Goal: Transaction & Acquisition: Purchase product/service

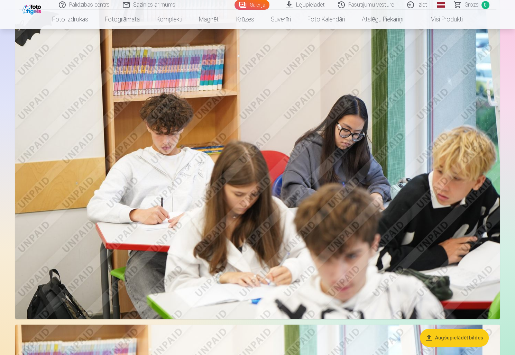
scroll to position [277, 0]
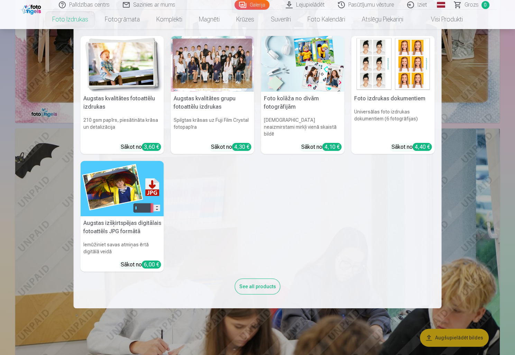
click at [70, 19] on link "Foto izdrukas" at bounding box center [70, 19] width 53 height 19
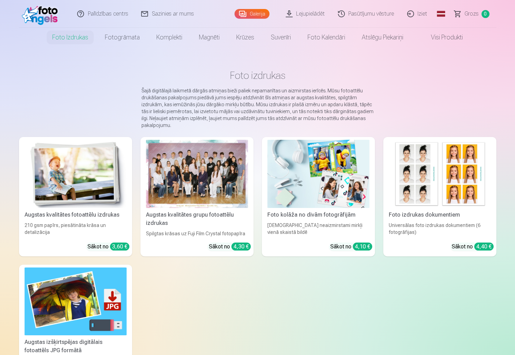
click at [211, 185] on div at bounding box center [197, 174] width 102 height 68
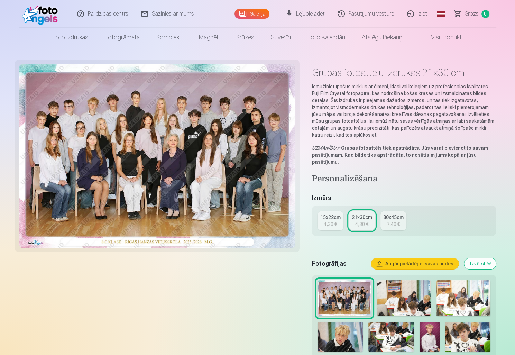
click at [354, 222] on link "21x30cm 4,30 €" at bounding box center [362, 220] width 26 height 19
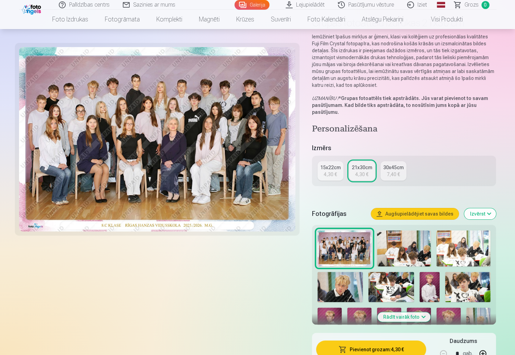
scroll to position [104, 0]
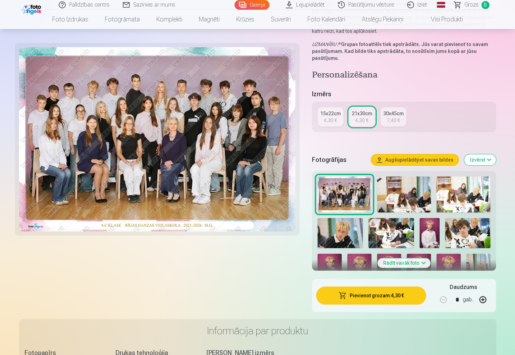
click at [369, 298] on button "Pievienot grozam : 4,30 €" at bounding box center [371, 296] width 110 height 18
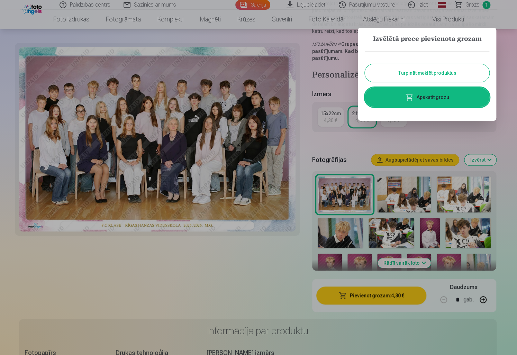
click at [430, 74] on button "Turpināt meklēt produktus" at bounding box center [427, 73] width 125 height 18
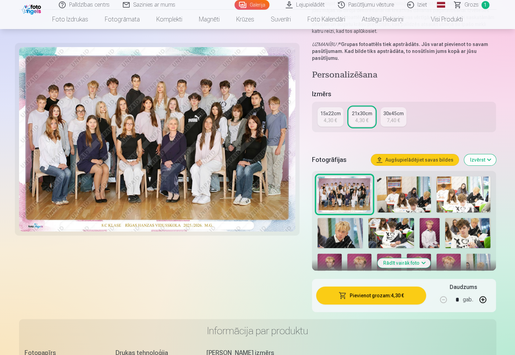
click at [407, 193] on img at bounding box center [404, 194] width 54 height 36
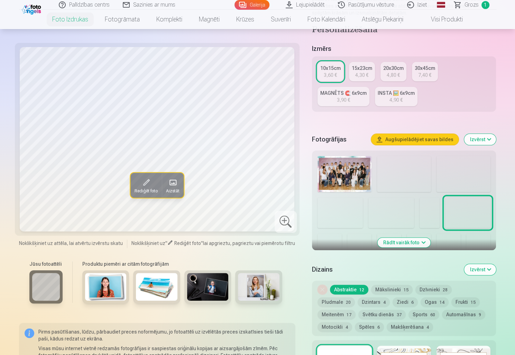
scroll to position [173, 0]
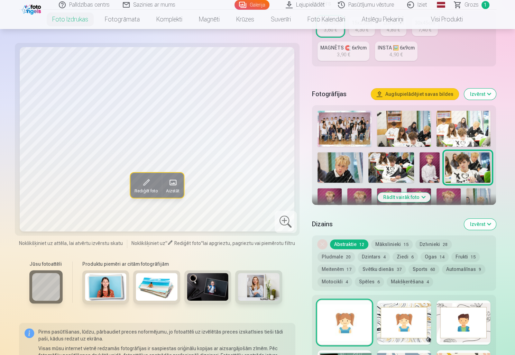
click at [341, 169] on img at bounding box center [340, 167] width 45 height 30
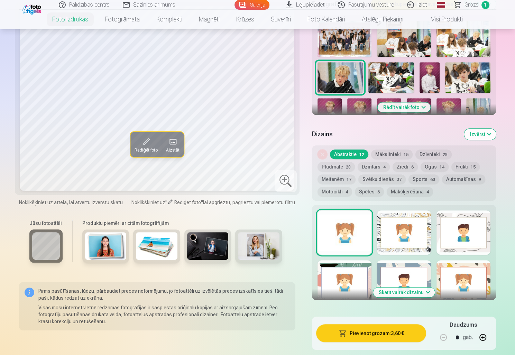
scroll to position [277, 0]
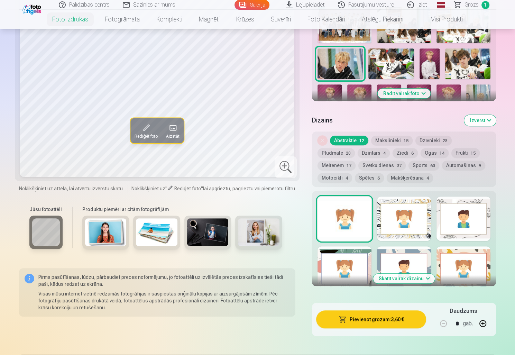
click at [358, 153] on button "Dzintars 4" at bounding box center [374, 153] width 32 height 10
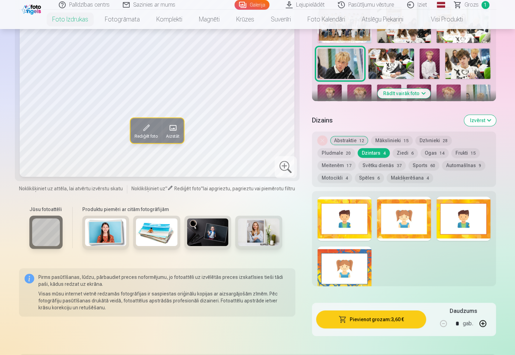
click at [393, 153] on button "Ziedi 6" at bounding box center [405, 153] width 25 height 10
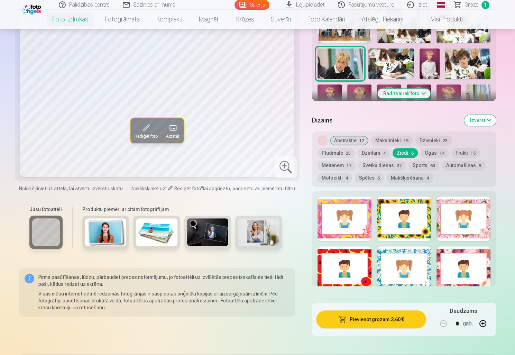
click at [359, 165] on button "Svētku dienās 37" at bounding box center [382, 166] width 47 height 10
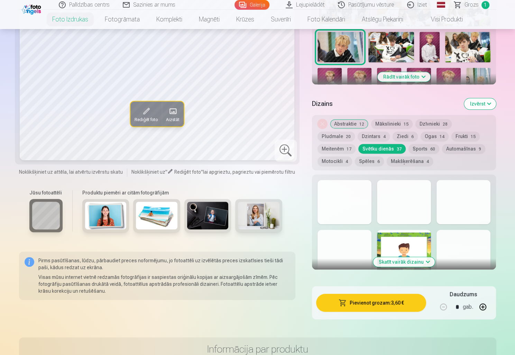
scroll to position [346, 0]
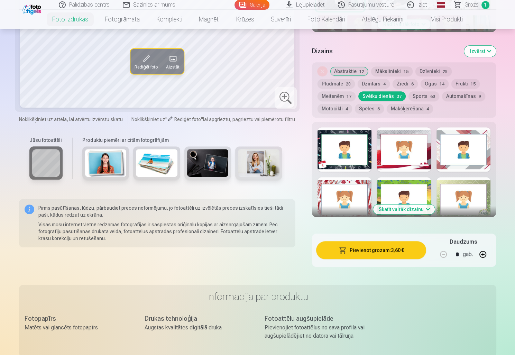
click at [425, 210] on button "Skatīt vairāk dizainu" at bounding box center [404, 210] width 62 height 10
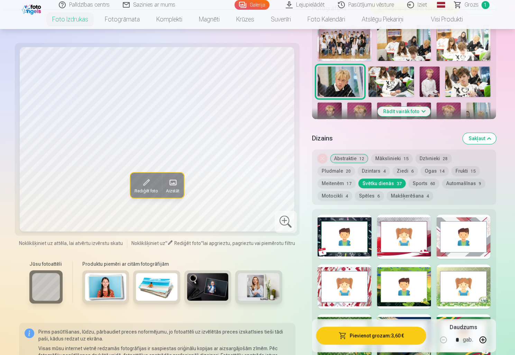
scroll to position [277, 0]
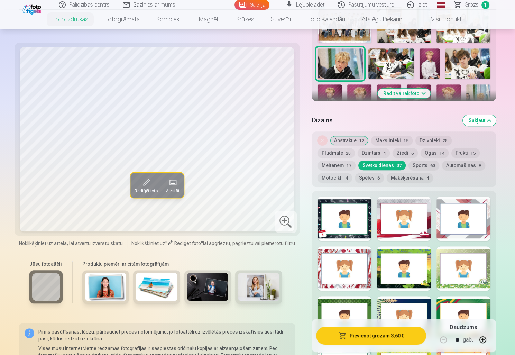
click at [389, 138] on button "Mākslinieki 15" at bounding box center [392, 141] width 42 height 10
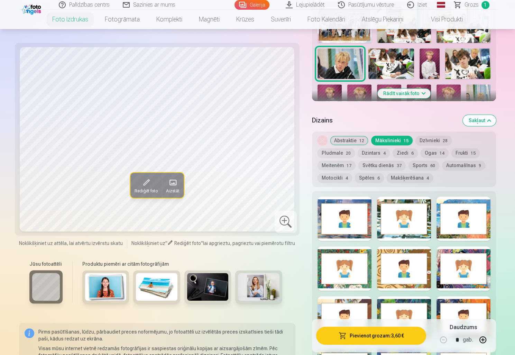
click at [356, 143] on button "Abstraktie 12" at bounding box center [349, 141] width 38 height 10
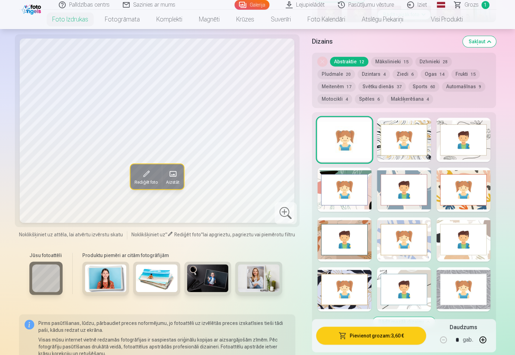
scroll to position [381, 0]
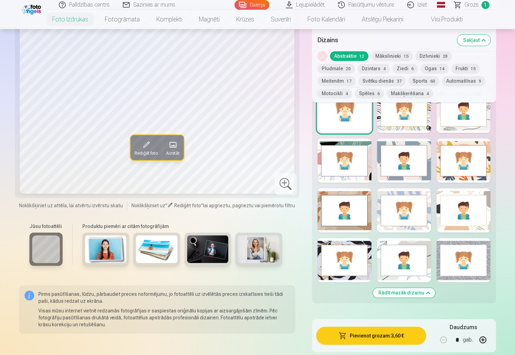
click at [356, 272] on div at bounding box center [345, 260] width 54 height 44
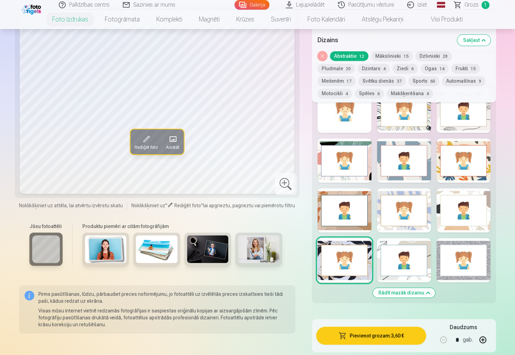
click at [413, 254] on div at bounding box center [404, 260] width 54 height 44
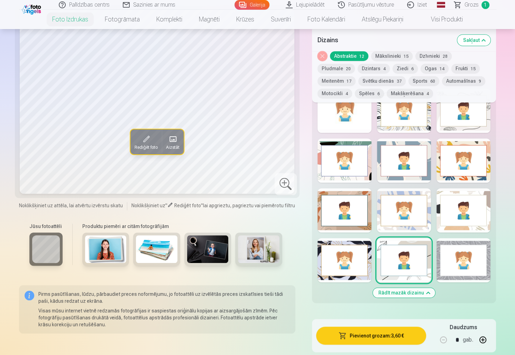
click at [459, 264] on div at bounding box center [464, 260] width 54 height 44
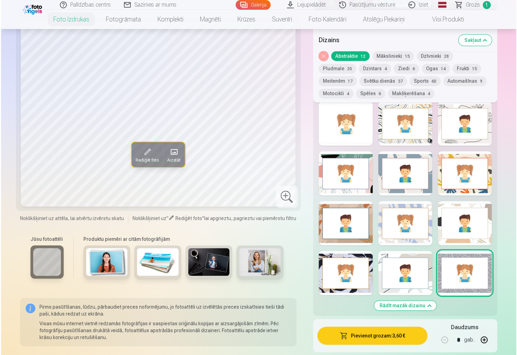
scroll to position [346, 0]
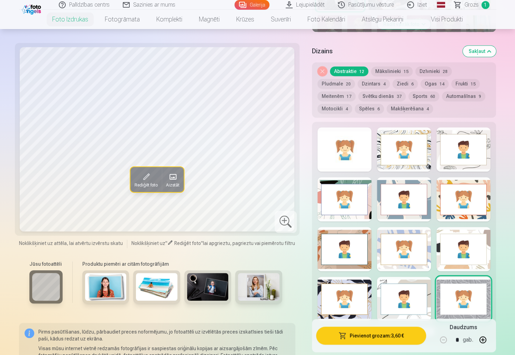
click at [408, 161] on div at bounding box center [404, 149] width 54 height 44
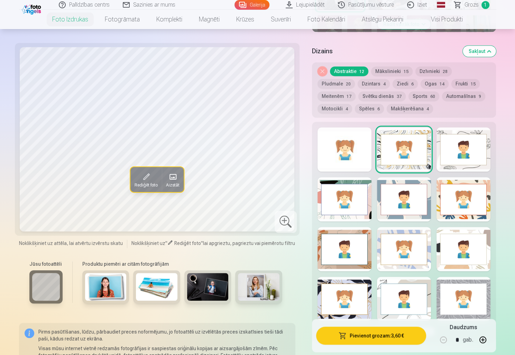
click at [464, 145] on div at bounding box center [464, 149] width 54 height 44
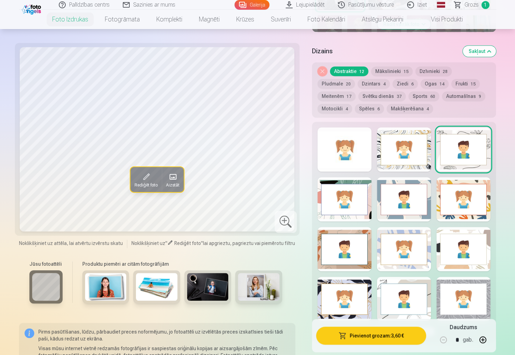
click at [411, 161] on div at bounding box center [404, 149] width 54 height 44
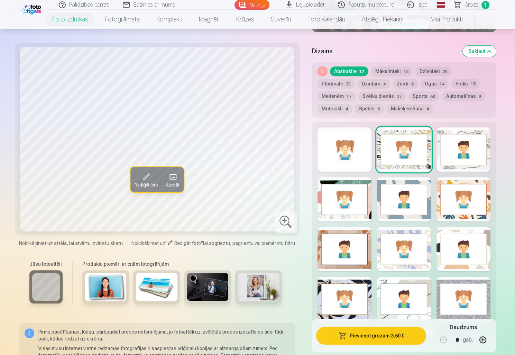
click at [465, 162] on div at bounding box center [464, 149] width 54 height 44
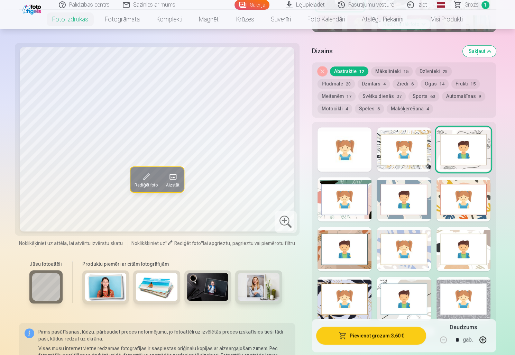
click at [382, 336] on button "Pievienot grozam : 3,60 €" at bounding box center [371, 336] width 110 height 18
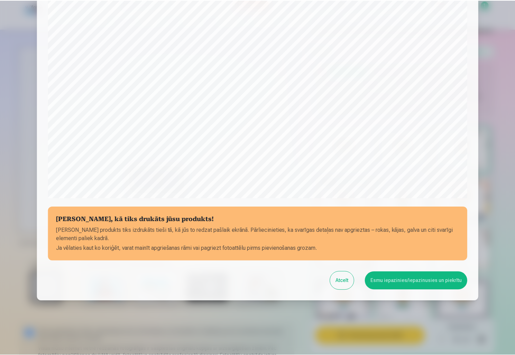
scroll to position [143, 0]
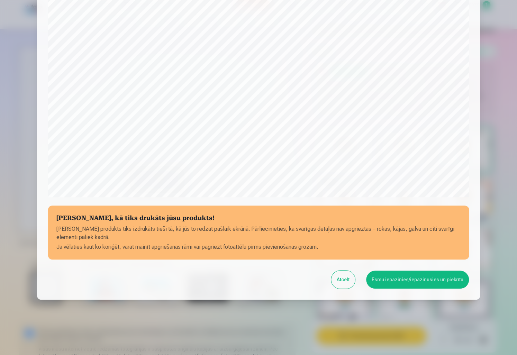
click at [387, 281] on button "Esmu iepazinies/iepazinusies un piekrītu" at bounding box center [417, 280] width 103 height 18
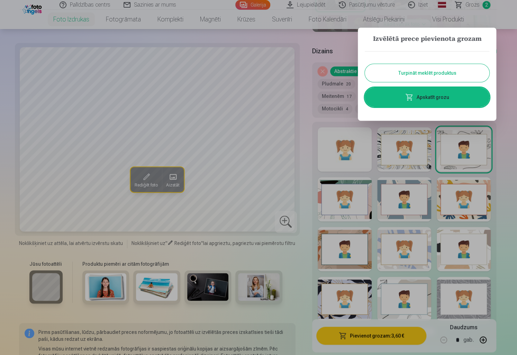
click at [426, 78] on button "Turpināt meklēt produktus" at bounding box center [427, 73] width 125 height 18
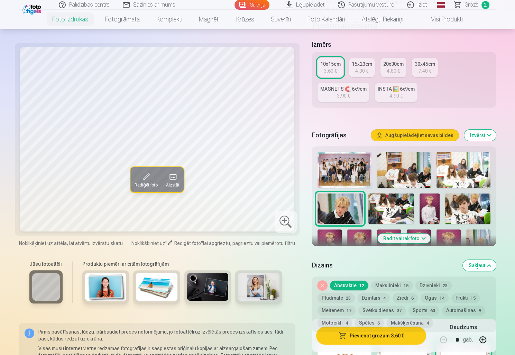
scroll to position [173, 0]
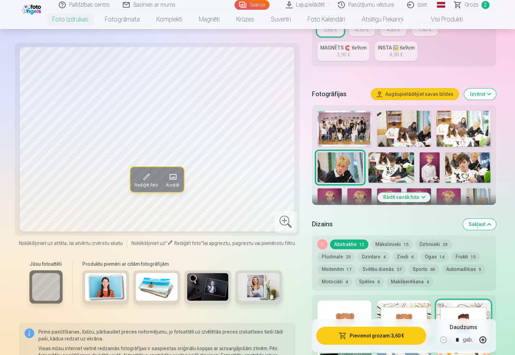
click at [400, 197] on button "Rādīt vairāk foto" at bounding box center [404, 197] width 53 height 10
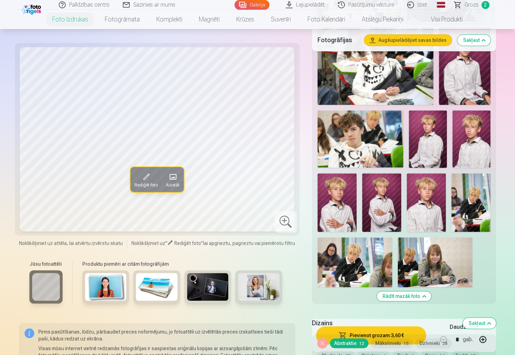
scroll to position [381, 0]
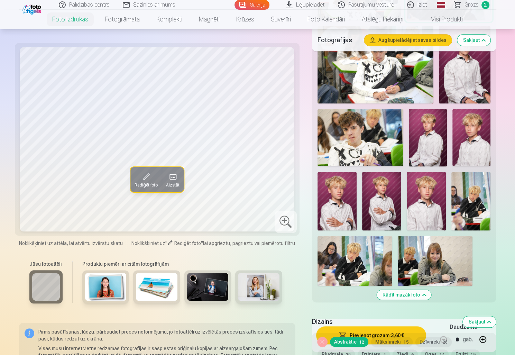
click at [354, 257] on img at bounding box center [355, 261] width 75 height 50
click at [475, 209] on img at bounding box center [471, 201] width 39 height 59
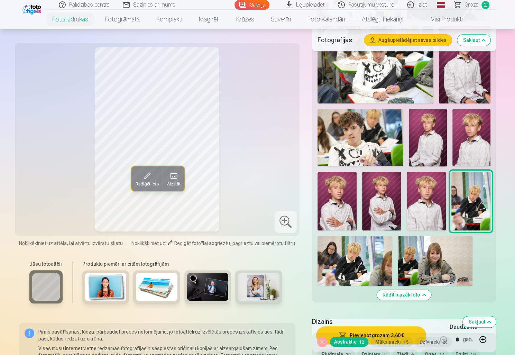
click at [367, 264] on img at bounding box center [355, 261] width 75 height 50
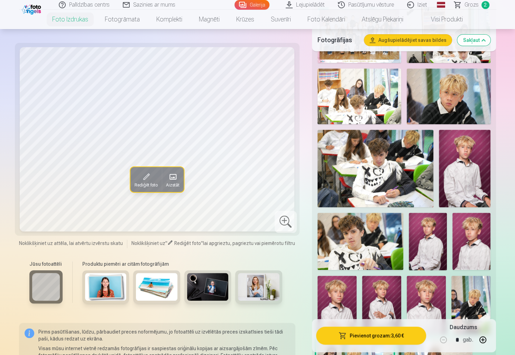
scroll to position [242, 0]
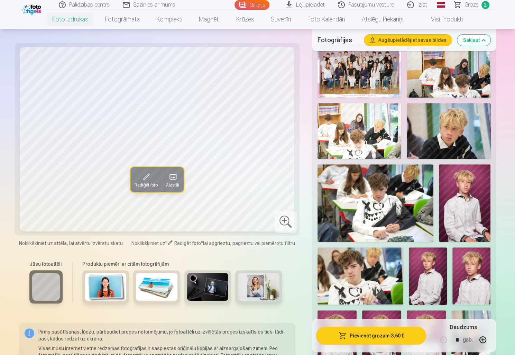
click at [454, 138] on img at bounding box center [449, 131] width 84 height 56
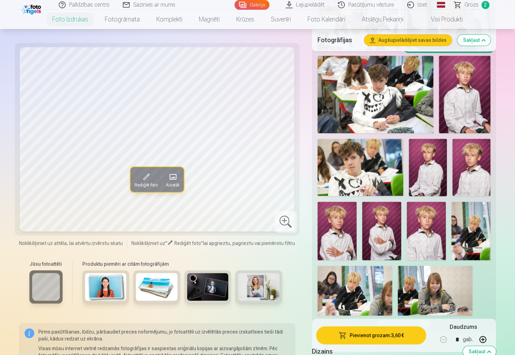
scroll to position [381, 0]
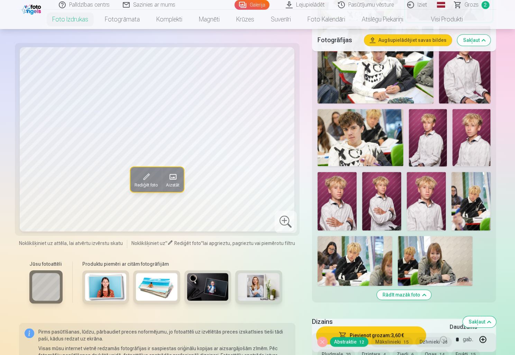
click at [353, 267] on img at bounding box center [355, 261] width 75 height 50
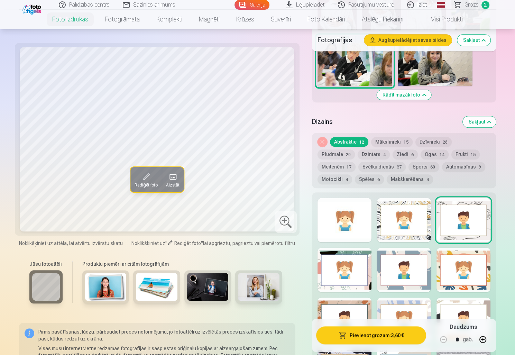
scroll to position [588, 0]
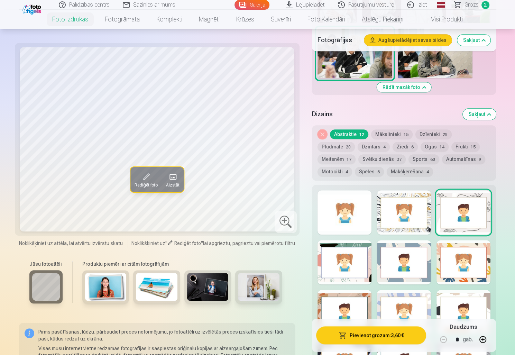
click at [409, 222] on div at bounding box center [404, 212] width 54 height 44
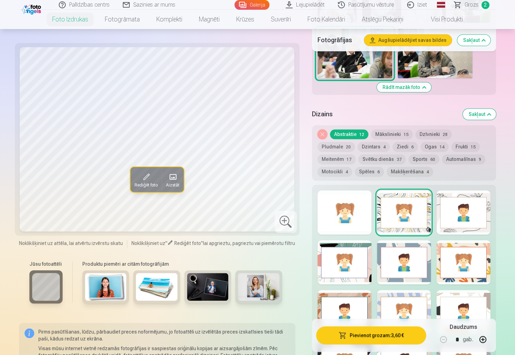
click at [453, 227] on div at bounding box center [464, 212] width 54 height 44
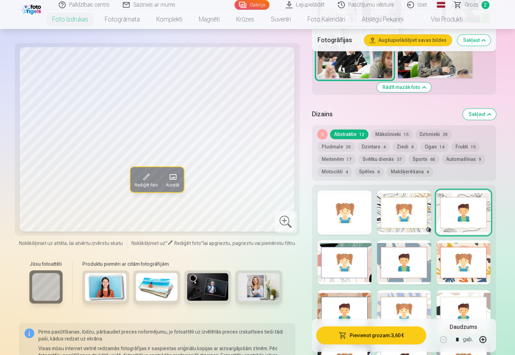
click at [345, 219] on div at bounding box center [345, 212] width 54 height 44
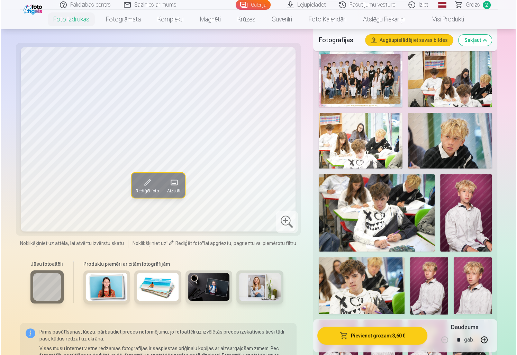
scroll to position [311, 0]
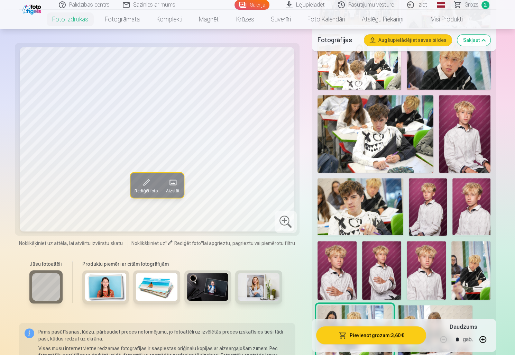
click at [372, 335] on button "Pievienot grozam : 3,60 €" at bounding box center [371, 336] width 110 height 18
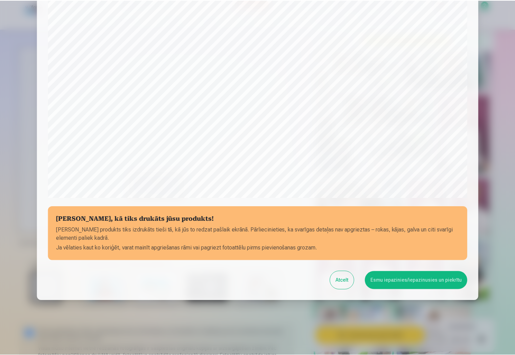
scroll to position [143, 0]
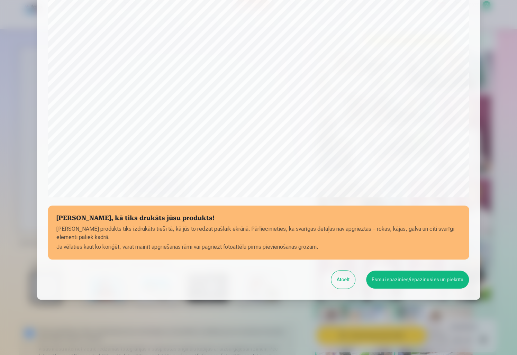
click at [407, 279] on button "Esmu iepazinies/iepazinusies un piekrītu" at bounding box center [417, 280] width 103 height 18
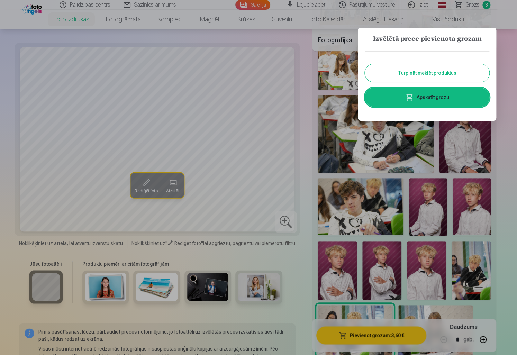
click at [420, 70] on button "Turpināt meklēt produktus" at bounding box center [427, 73] width 125 height 18
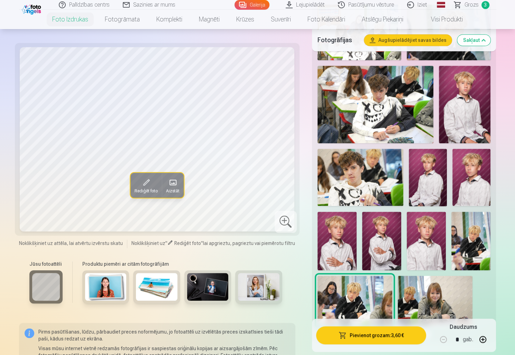
scroll to position [346, 0]
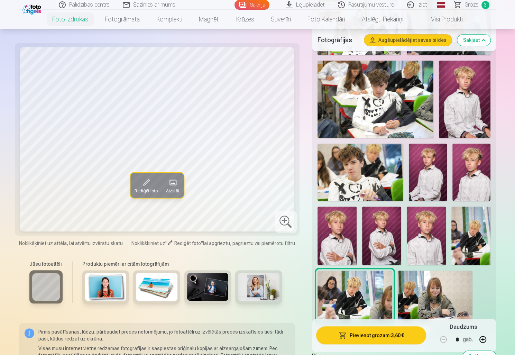
click at [428, 178] on img at bounding box center [428, 172] width 38 height 57
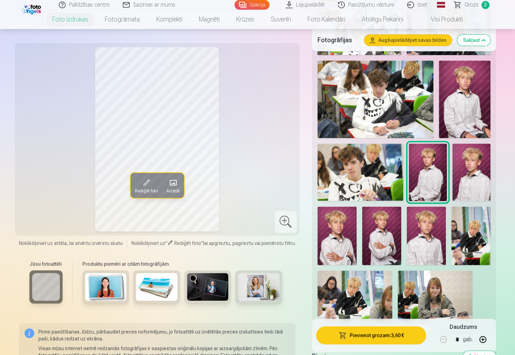
click at [466, 178] on img at bounding box center [472, 172] width 38 height 57
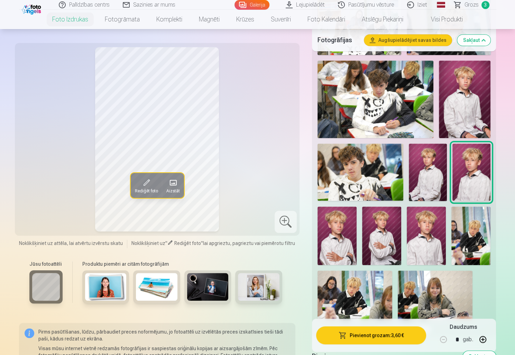
click at [337, 242] on img at bounding box center [337, 236] width 39 height 59
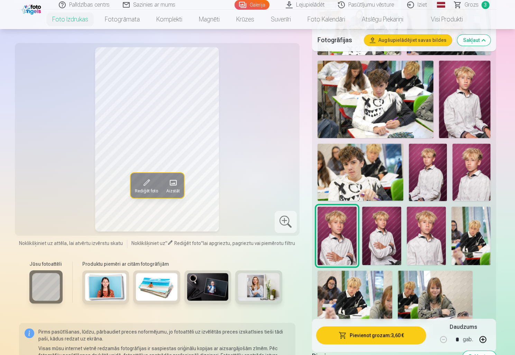
click at [373, 238] on img at bounding box center [381, 236] width 39 height 59
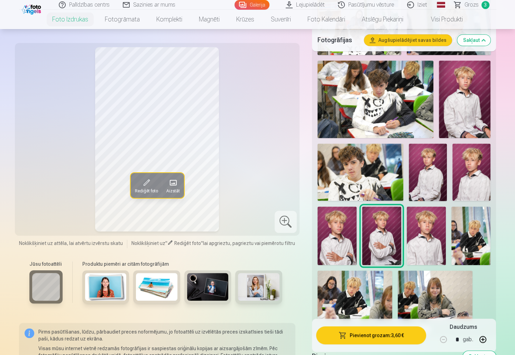
click at [426, 242] on img at bounding box center [426, 236] width 39 height 59
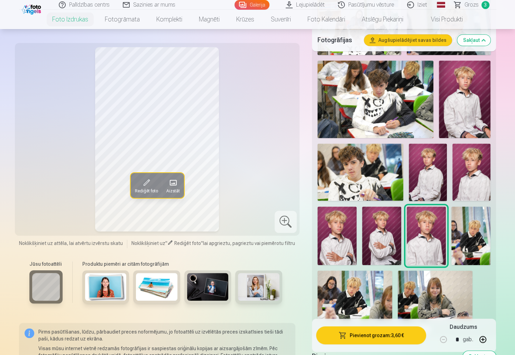
click at [469, 176] on img at bounding box center [472, 172] width 38 height 57
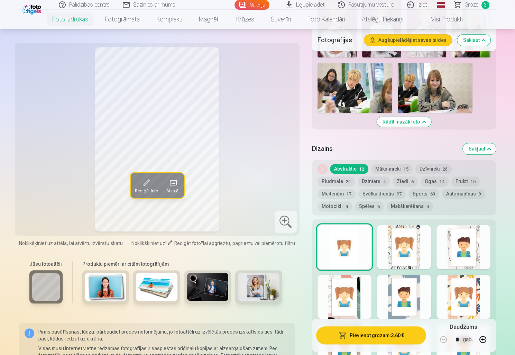
scroll to position [554, 0]
click at [386, 168] on button "Mākslinieki 15" at bounding box center [392, 169] width 42 height 10
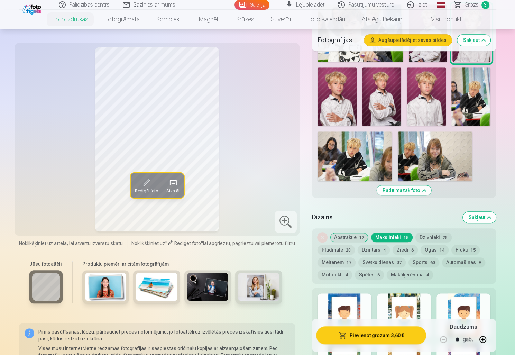
scroll to position [484, 0]
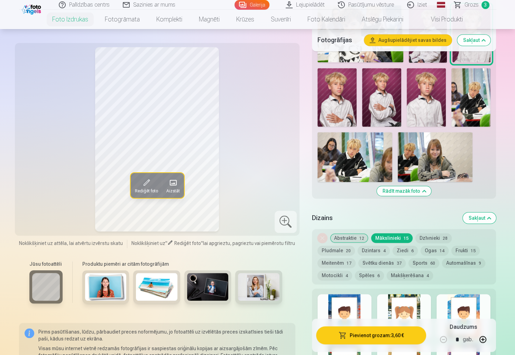
click at [431, 238] on button "Dzīvnieki 28" at bounding box center [434, 238] width 36 height 10
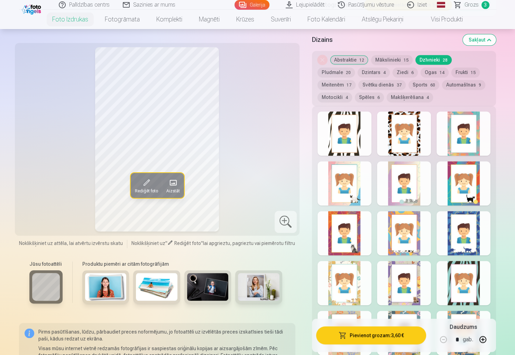
scroll to position [588, 0]
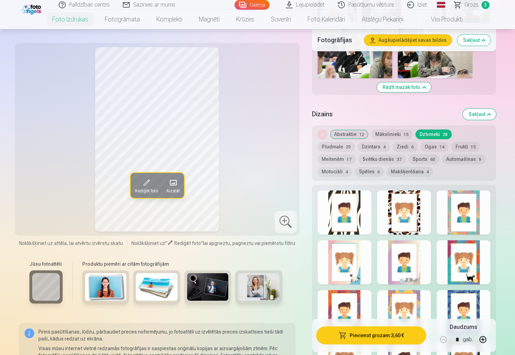
click at [355, 142] on button "Pludmale 20" at bounding box center [336, 147] width 37 height 10
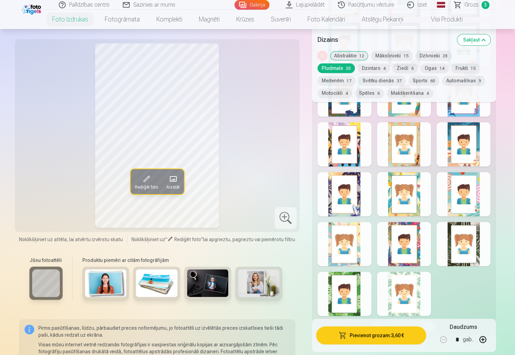
scroll to position [900, 0]
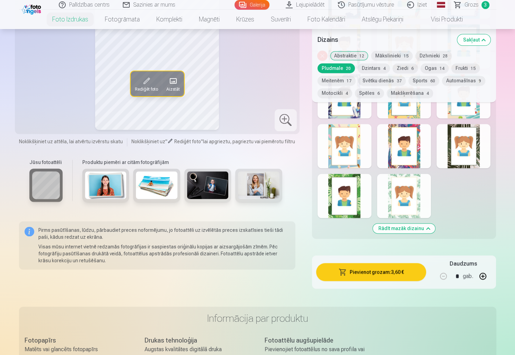
click at [405, 205] on div at bounding box center [404, 196] width 54 height 44
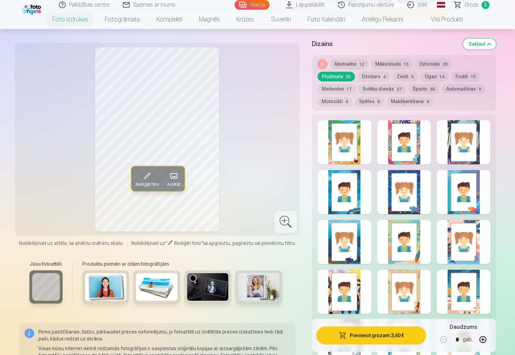
scroll to position [658, 0]
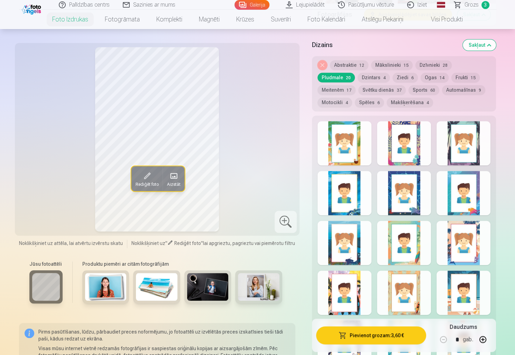
click at [358, 78] on button "Dzintars 4" at bounding box center [374, 78] width 32 height 10
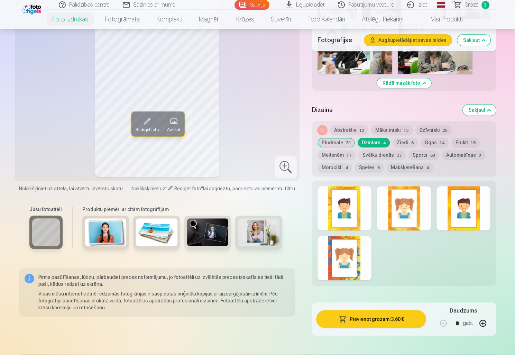
scroll to position [588, 0]
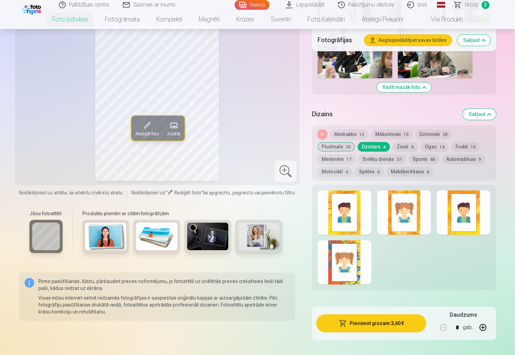
click at [402, 226] on div at bounding box center [404, 212] width 54 height 44
click at [393, 145] on button "Ziedi 6" at bounding box center [405, 147] width 25 height 10
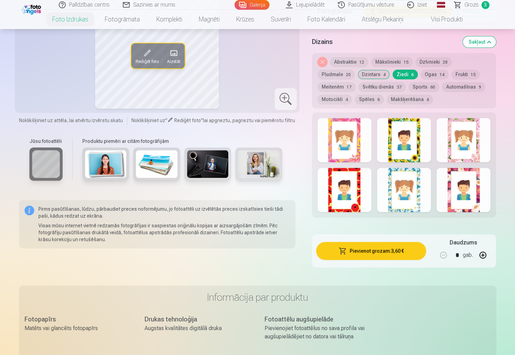
scroll to position [554, 0]
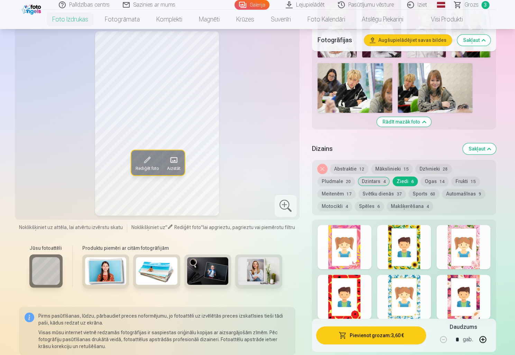
click at [421, 182] on button "Ogas 14" at bounding box center [435, 181] width 28 height 10
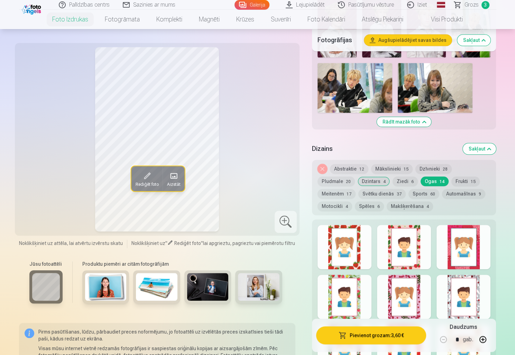
click at [452, 182] on button "Frukti 15" at bounding box center [466, 181] width 28 height 10
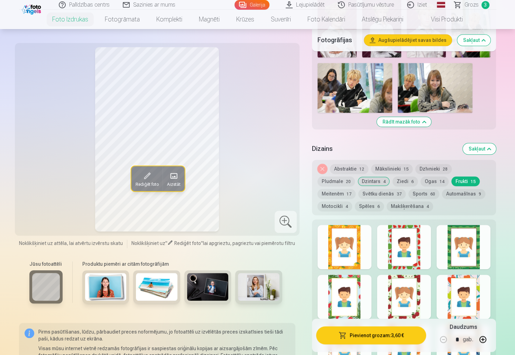
click at [356, 189] on button "Meitenēm 17" at bounding box center [337, 194] width 38 height 10
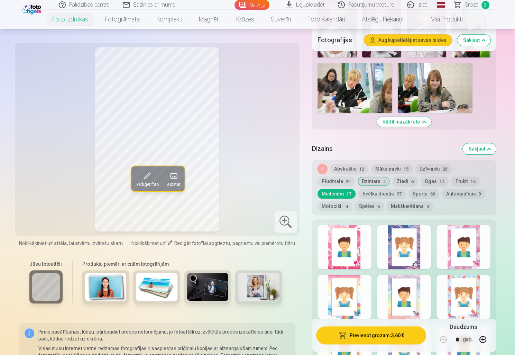
click at [359, 194] on button "Svētku dienās 37" at bounding box center [382, 194] width 47 height 10
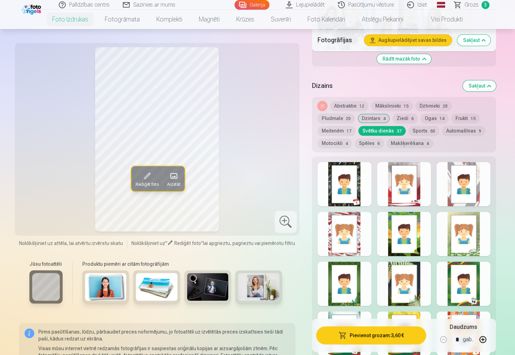
scroll to position [623, 0]
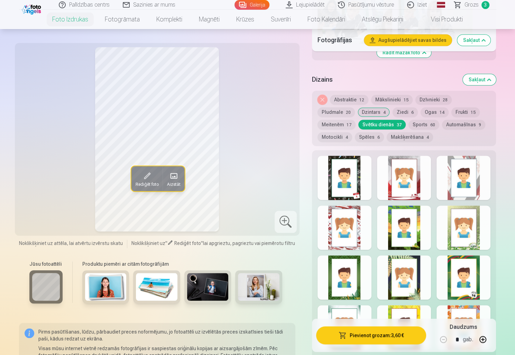
click at [462, 176] on div at bounding box center [464, 178] width 54 height 44
click at [338, 234] on div at bounding box center [345, 228] width 54 height 44
click at [409, 125] on button "Sports 60" at bounding box center [424, 125] width 31 height 10
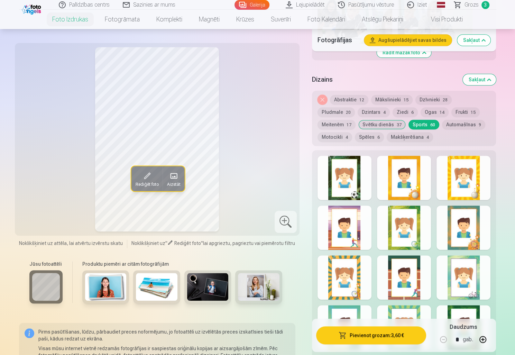
click at [359, 181] on div at bounding box center [345, 178] width 54 height 44
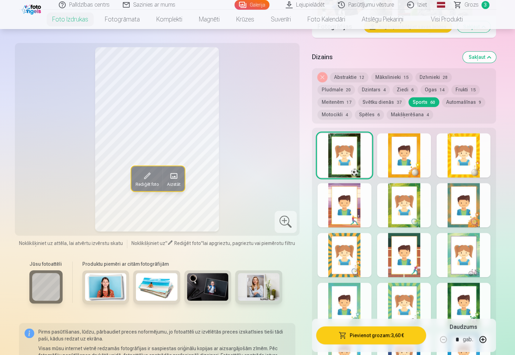
scroll to position [692, 0]
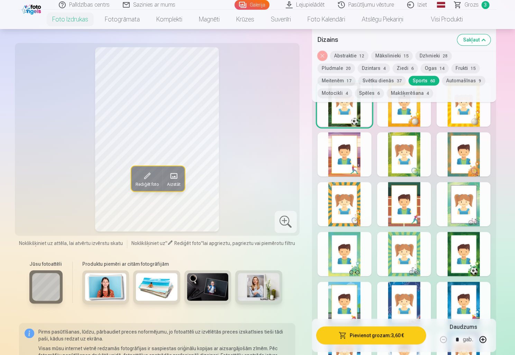
click at [462, 247] on div at bounding box center [464, 254] width 54 height 44
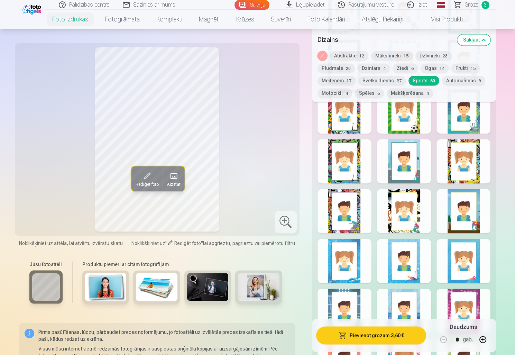
scroll to position [1073, 0]
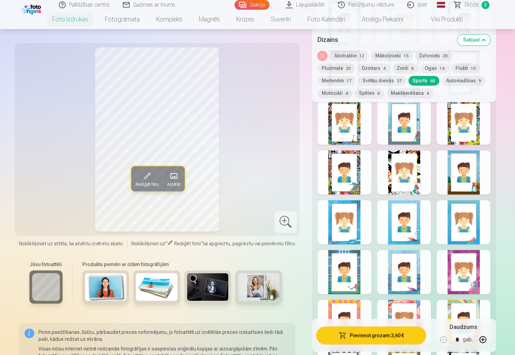
click at [471, 126] on div at bounding box center [464, 122] width 54 height 44
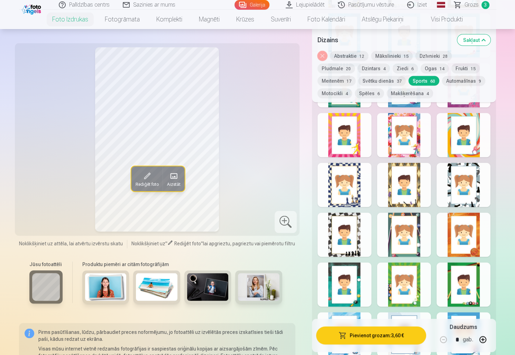
scroll to position [1211, 0]
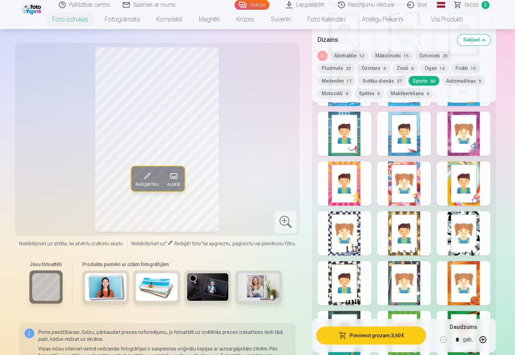
click at [442, 80] on button "Automašīnas 9" at bounding box center [463, 81] width 43 height 10
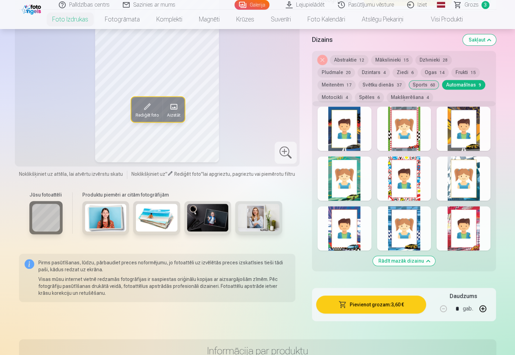
scroll to position [658, 0]
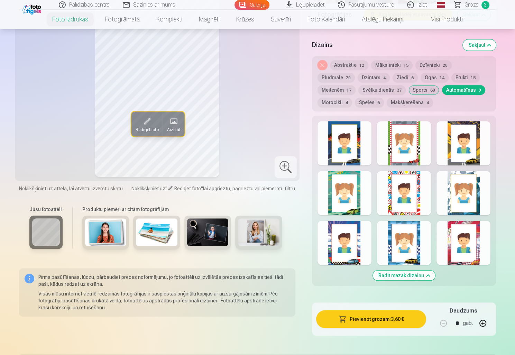
click at [355, 104] on button "Spēles 6" at bounding box center [369, 103] width 29 height 10
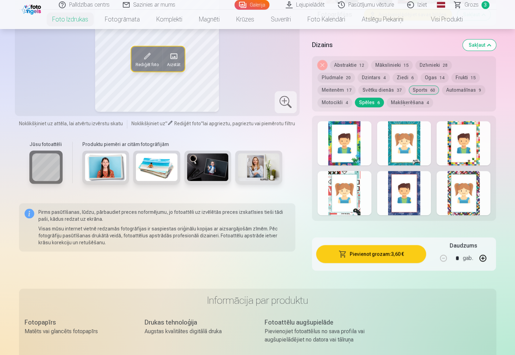
click at [473, 195] on div at bounding box center [464, 193] width 54 height 44
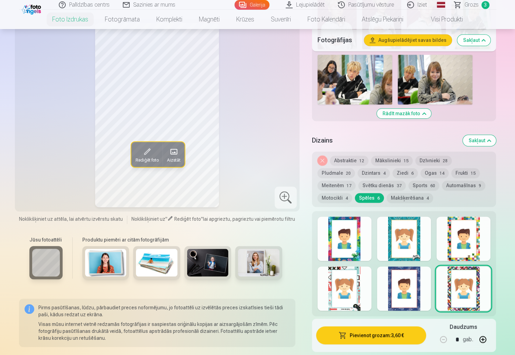
scroll to position [554, 0]
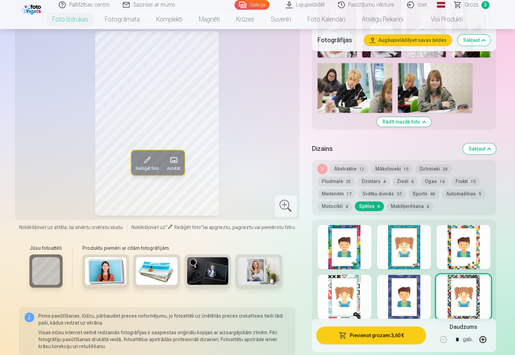
click at [470, 249] on div at bounding box center [464, 247] width 54 height 44
click at [387, 205] on button "Makšķerēšana 4" at bounding box center [410, 206] width 46 height 10
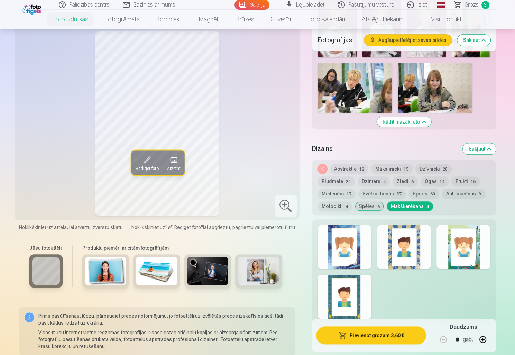
click at [359, 193] on button "Svētku dienās 37" at bounding box center [382, 194] width 47 height 10
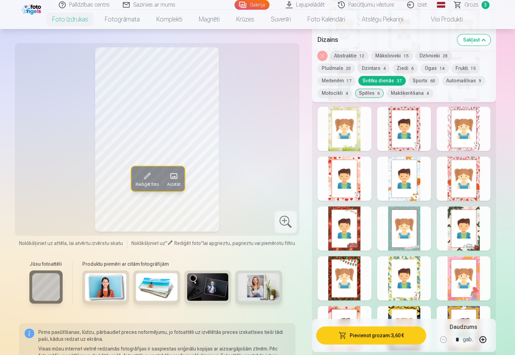
scroll to position [969, 0]
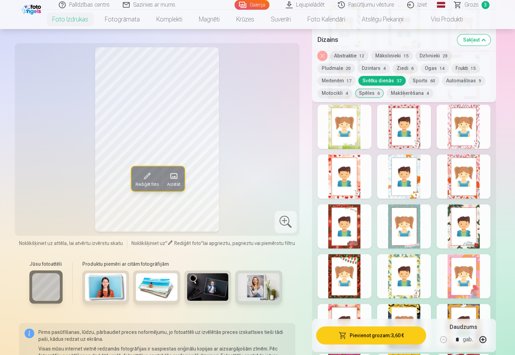
click at [354, 218] on div at bounding box center [345, 226] width 54 height 44
click at [353, 276] on div at bounding box center [345, 276] width 54 height 44
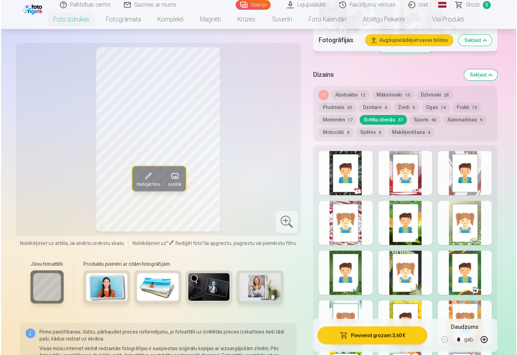
scroll to position [623, 0]
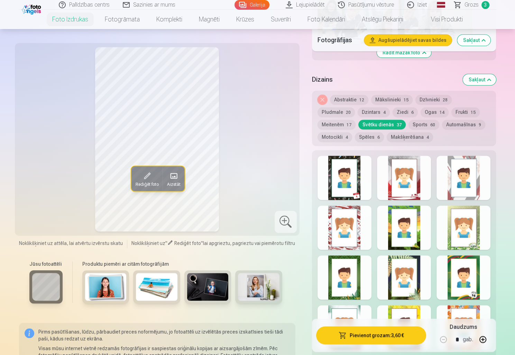
click at [361, 227] on div at bounding box center [345, 228] width 54 height 44
click at [411, 171] on div at bounding box center [404, 178] width 54 height 44
click at [354, 228] on div at bounding box center [345, 228] width 54 height 44
click at [458, 179] on div at bounding box center [464, 178] width 54 height 44
click at [375, 338] on button "Pievienot grozam : 3,60 €" at bounding box center [371, 336] width 110 height 18
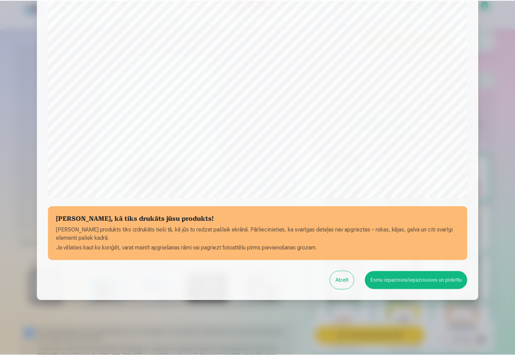
scroll to position [143, 0]
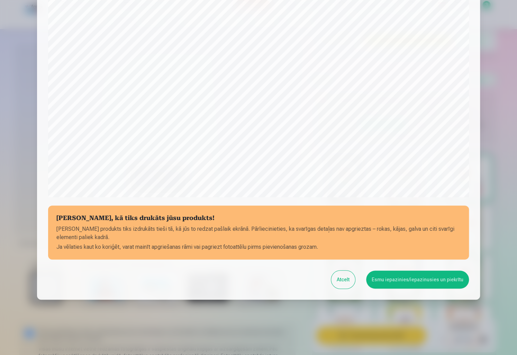
click at [393, 281] on button "Esmu iepazinies/iepazinusies un piekrītu" at bounding box center [417, 280] width 103 height 18
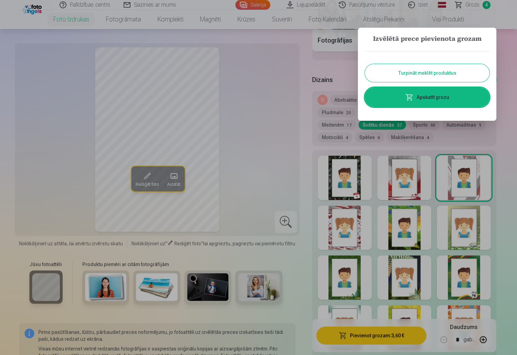
click at [411, 76] on button "Turpināt meklēt produktus" at bounding box center [427, 73] width 125 height 18
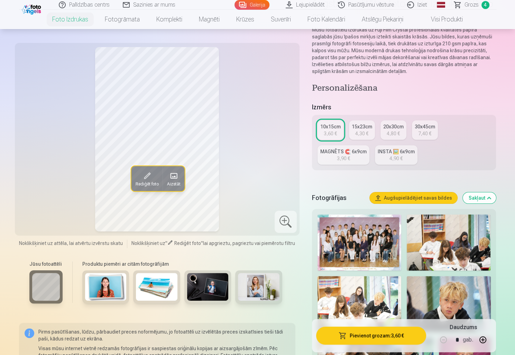
scroll to position [0, 0]
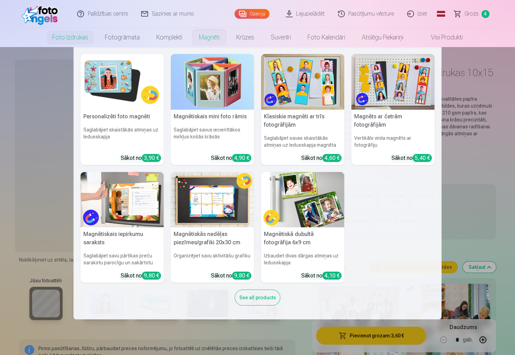
click at [207, 39] on link "Magnēti" at bounding box center [209, 37] width 37 height 19
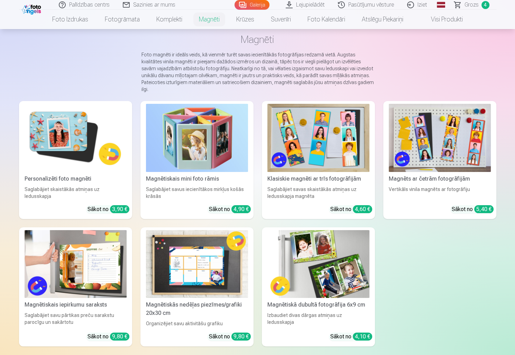
scroll to position [35, 0]
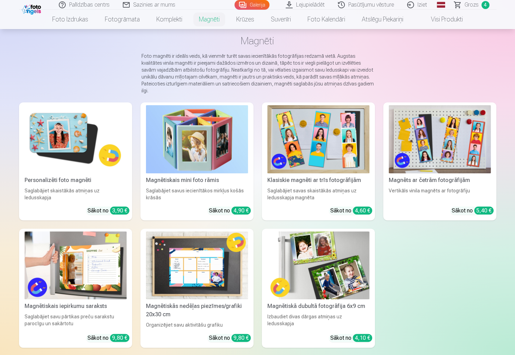
click at [57, 127] on img at bounding box center [76, 139] width 102 height 68
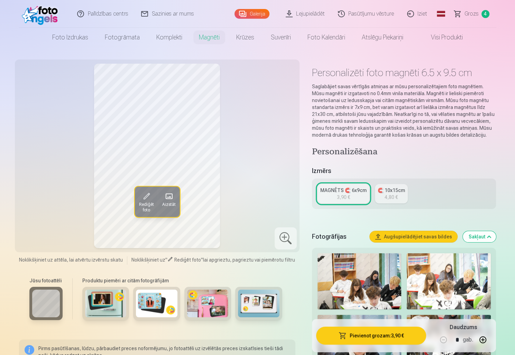
click at [109, 303] on img at bounding box center [106, 304] width 42 height 28
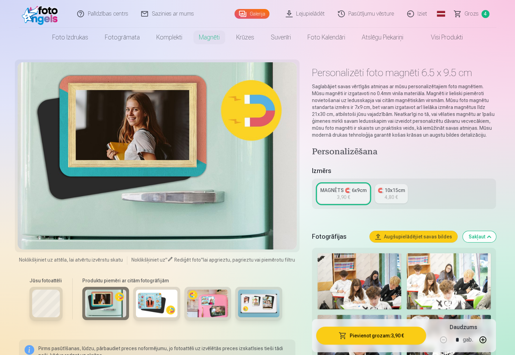
click at [153, 307] on img at bounding box center [157, 304] width 42 height 28
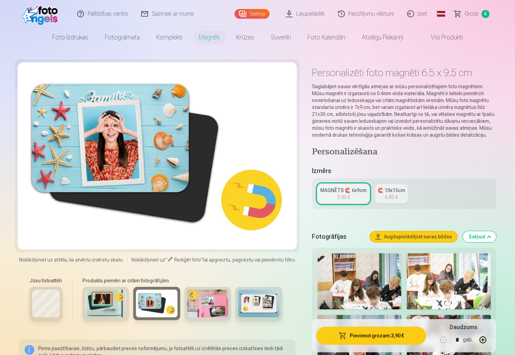
click at [224, 305] on img at bounding box center [208, 304] width 42 height 28
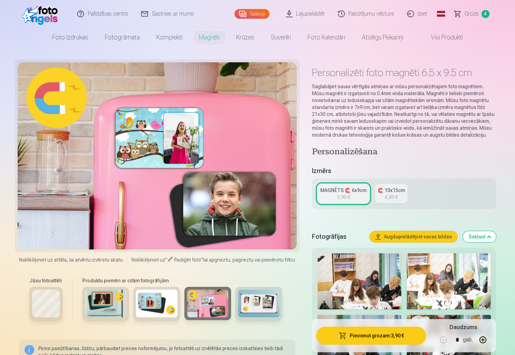
click at [264, 307] on img at bounding box center [259, 304] width 42 height 28
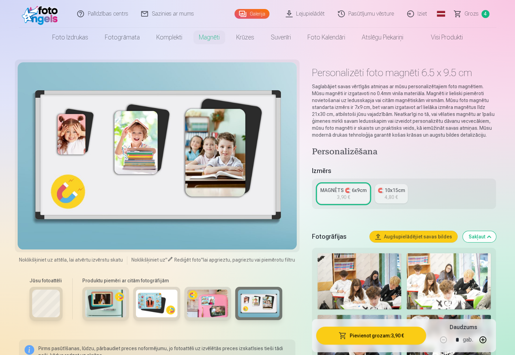
click at [115, 305] on img at bounding box center [106, 304] width 42 height 28
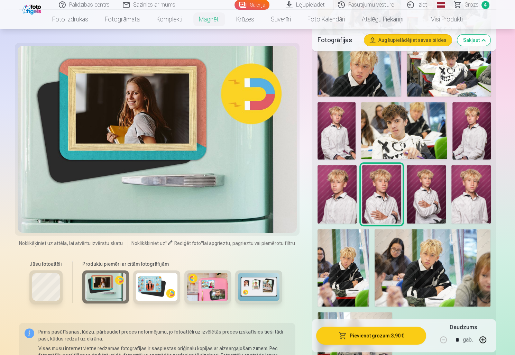
scroll to position [277, 0]
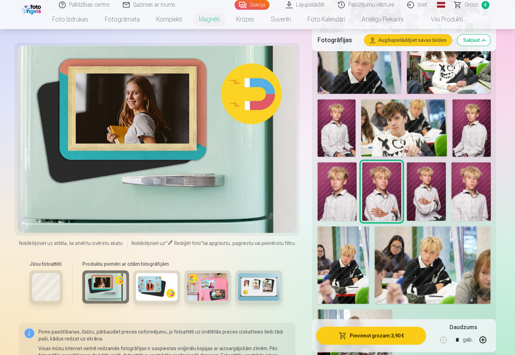
click at [420, 198] on img at bounding box center [426, 191] width 39 height 59
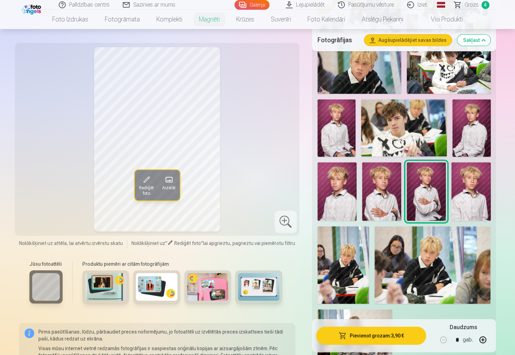
click at [385, 198] on img at bounding box center [381, 191] width 39 height 59
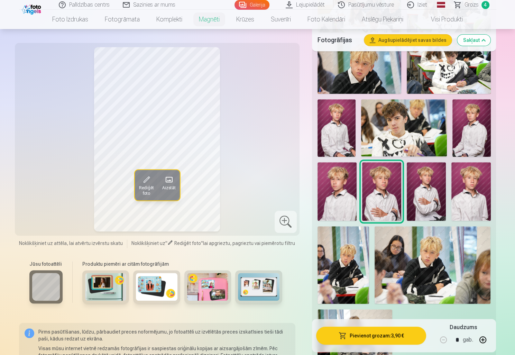
click at [344, 202] on img at bounding box center [337, 191] width 39 height 59
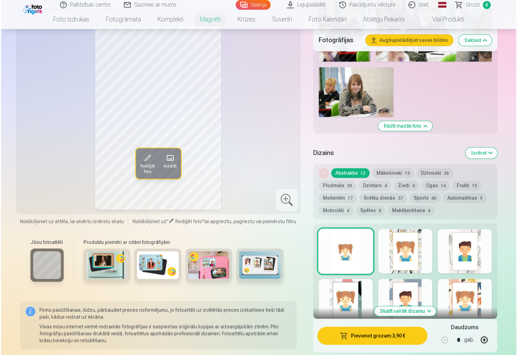
scroll to position [484, 0]
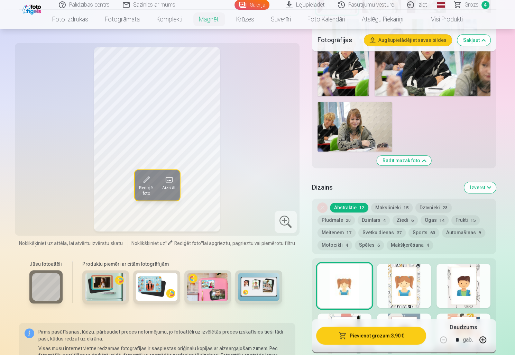
click at [359, 232] on button "Svētku dienās 37" at bounding box center [382, 233] width 47 height 10
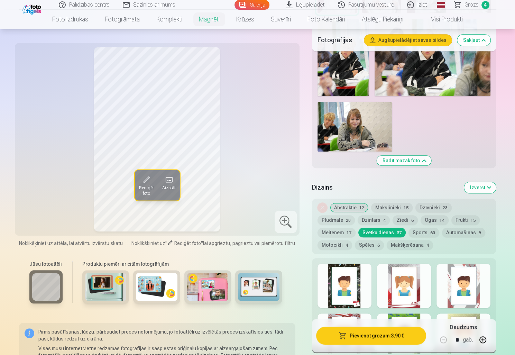
click at [416, 288] on div at bounding box center [404, 286] width 54 height 44
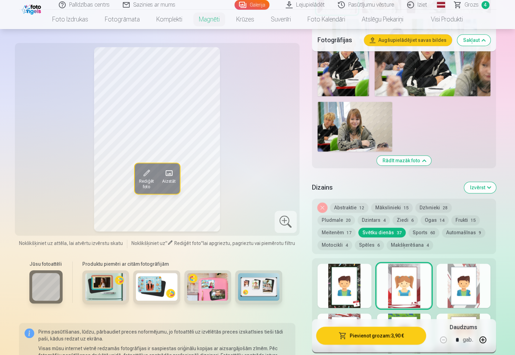
click at [351, 337] on button "Pievienot grozam : 3,90 €" at bounding box center [371, 336] width 110 height 18
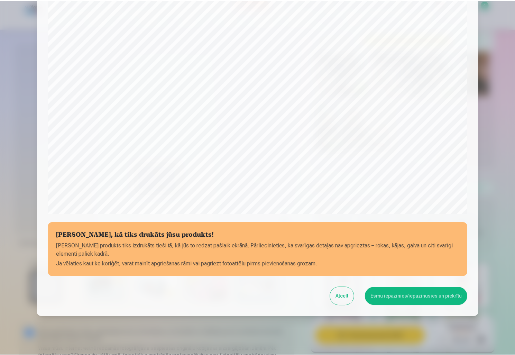
scroll to position [143, 0]
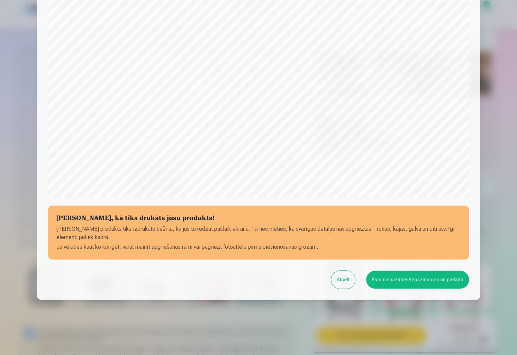
click at [396, 281] on button "Esmu iepazinies/iepazinusies un piekrītu" at bounding box center [417, 280] width 103 height 18
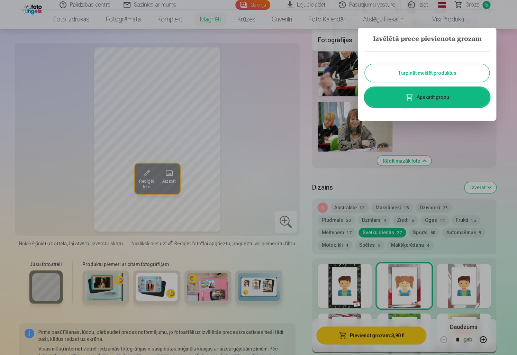
click at [416, 71] on button "Turpināt meklēt produktus" at bounding box center [427, 73] width 125 height 18
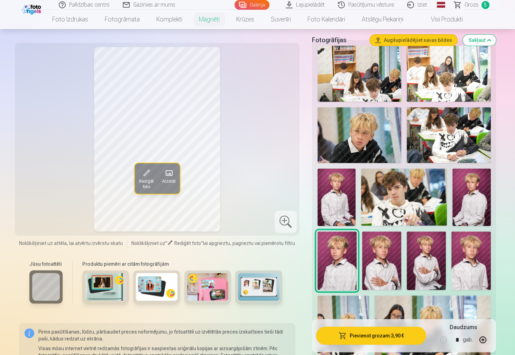
scroll to position [0, 0]
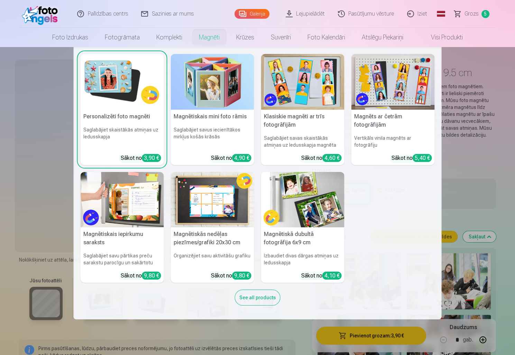
click at [211, 36] on link "Magnēti" at bounding box center [209, 37] width 37 height 19
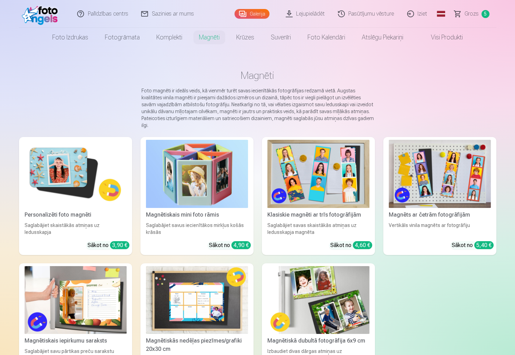
click at [312, 170] on img at bounding box center [319, 174] width 102 height 68
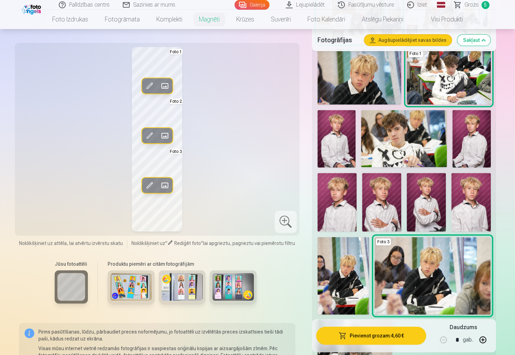
scroll to position [242, 0]
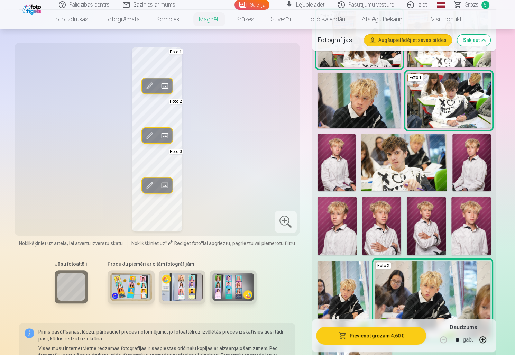
click at [479, 234] on img at bounding box center [471, 226] width 39 height 59
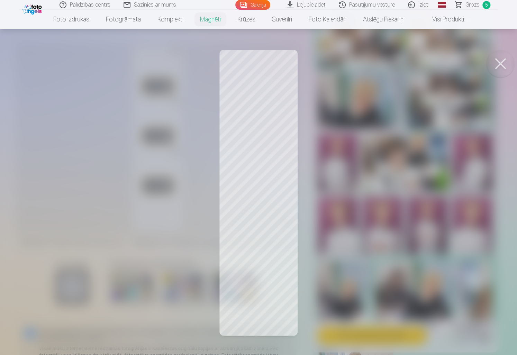
click at [273, 88] on div at bounding box center [258, 177] width 517 height 355
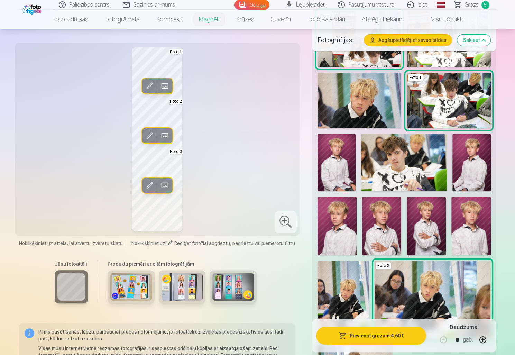
click at [473, 167] on img at bounding box center [472, 162] width 38 height 57
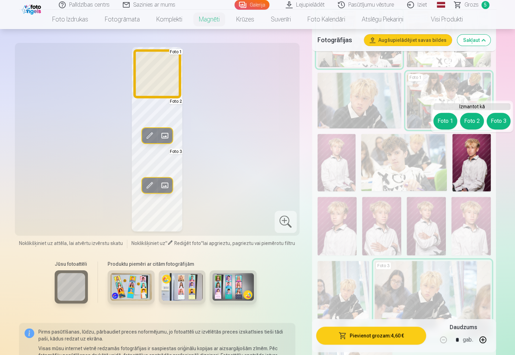
click at [444, 120] on button "Foto 1" at bounding box center [446, 121] width 24 height 17
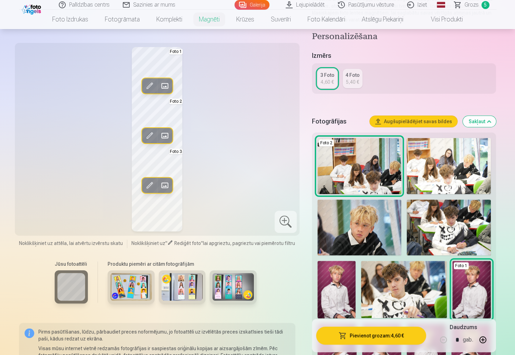
scroll to position [104, 0]
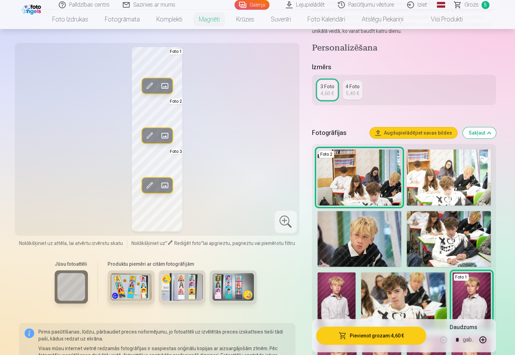
click at [370, 246] on img at bounding box center [360, 239] width 84 height 56
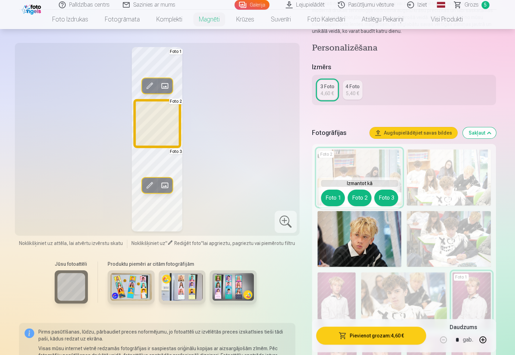
click at [361, 200] on button "Foto 2" at bounding box center [360, 198] width 24 height 17
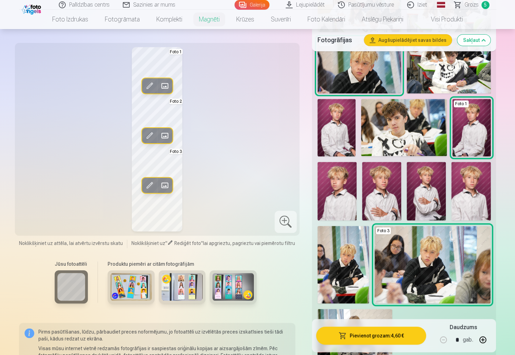
scroll to position [277, 0]
click at [471, 201] on img at bounding box center [471, 191] width 39 height 59
click at [387, 193] on img at bounding box center [381, 191] width 39 height 59
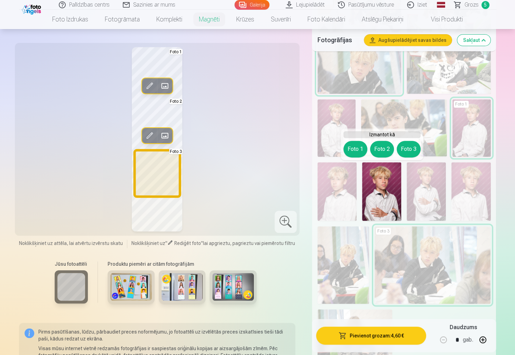
click at [405, 154] on button "Foto 3" at bounding box center [409, 149] width 24 height 17
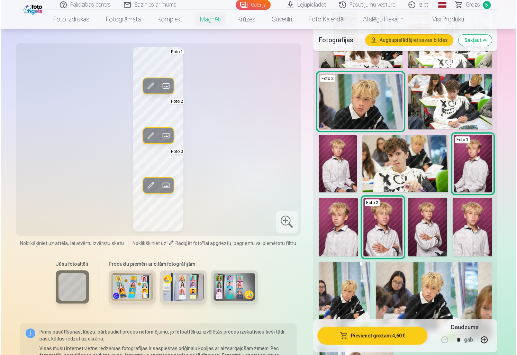
scroll to position [311, 0]
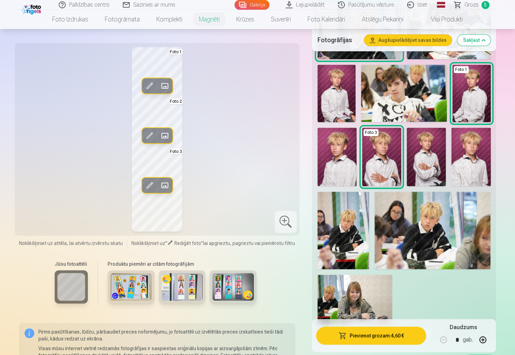
click at [464, 165] on img at bounding box center [471, 157] width 39 height 59
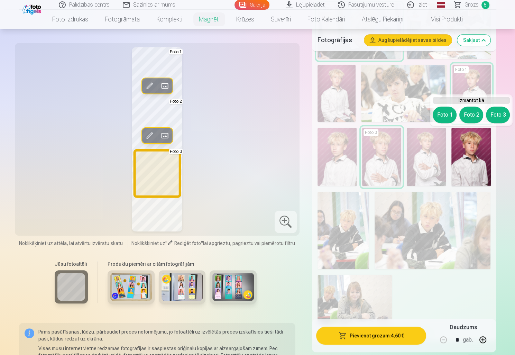
click at [494, 116] on button "Foto 3" at bounding box center [498, 115] width 24 height 17
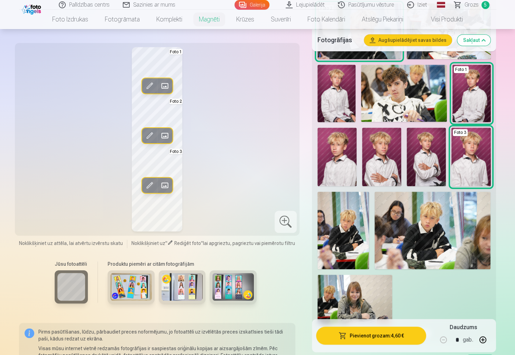
click at [90, 160] on div "Rediģēt foto Aizstāt Foto 1 Rediģēt foto Aizstāt Foto 2 Rediģēt foto Aizstāt Fo…" at bounding box center [157, 139] width 277 height 184
click at [347, 338] on button "Pievienot grozam : 4,60 €" at bounding box center [371, 336] width 110 height 18
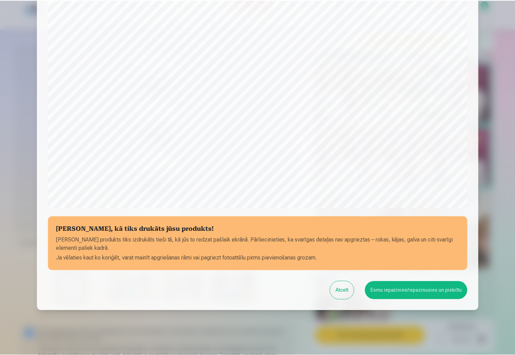
scroll to position [143, 0]
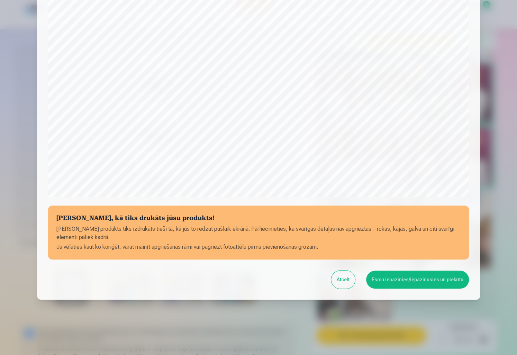
click at [342, 281] on button "Atcelt" at bounding box center [343, 280] width 24 height 18
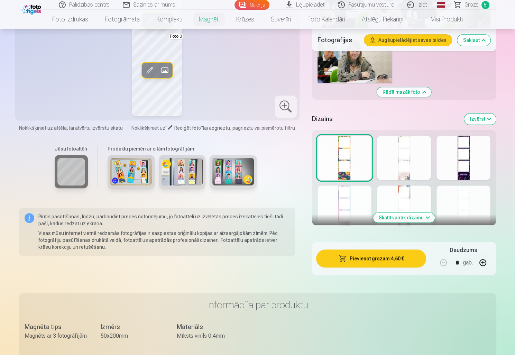
scroll to position [554, 0]
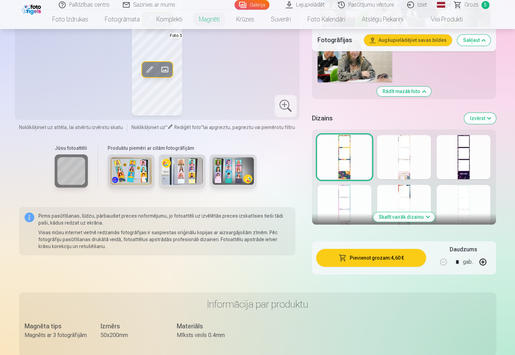
click at [409, 218] on button "Skatīt vairāk dizainu" at bounding box center [404, 217] width 62 height 10
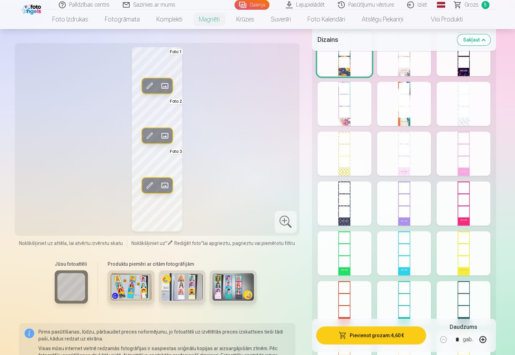
scroll to position [658, 0]
click at [472, 68] on div at bounding box center [464, 53] width 54 height 44
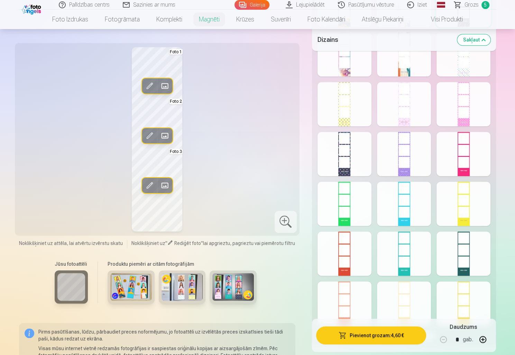
scroll to position [796, 0]
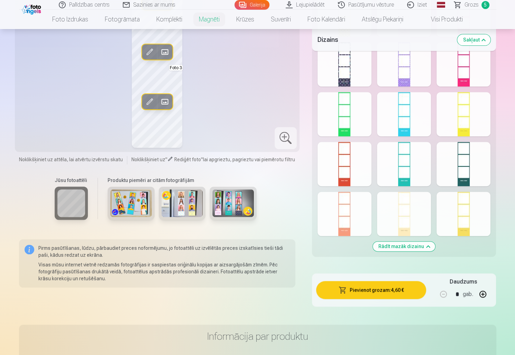
click at [352, 70] on div at bounding box center [345, 64] width 54 height 44
click at [463, 178] on div at bounding box center [464, 164] width 54 height 44
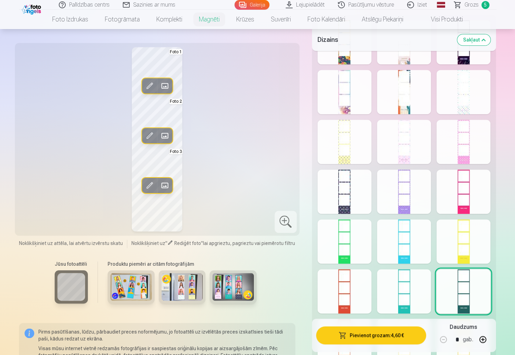
scroll to position [658, 0]
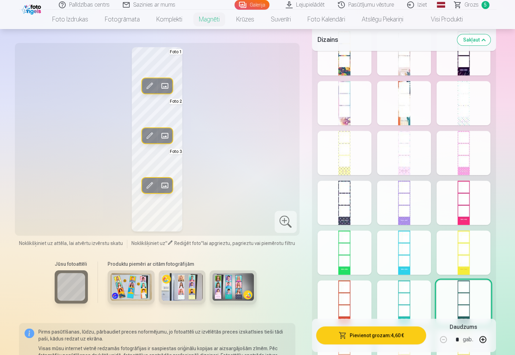
click at [339, 201] on div at bounding box center [345, 203] width 54 height 44
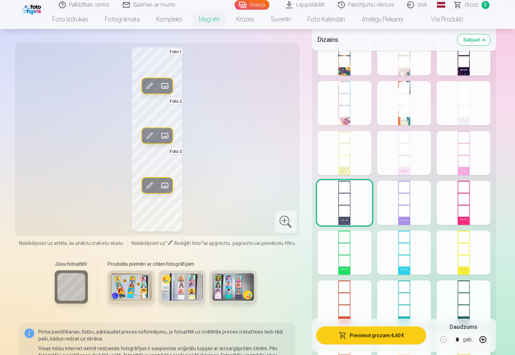
click at [399, 212] on div at bounding box center [404, 203] width 54 height 44
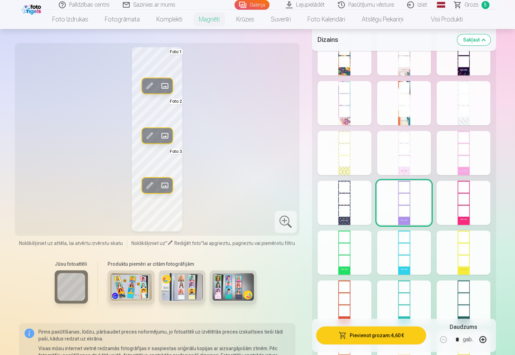
click at [466, 112] on div at bounding box center [464, 103] width 54 height 44
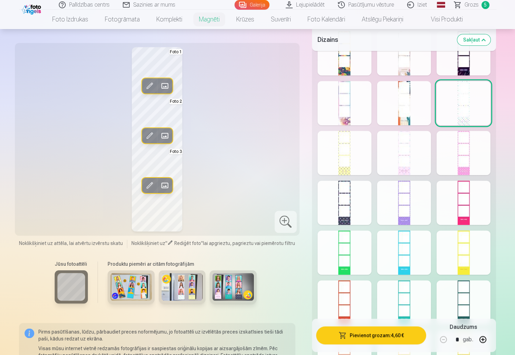
click at [460, 62] on div at bounding box center [464, 53] width 54 height 44
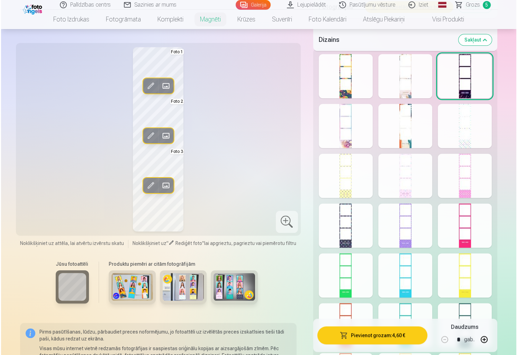
scroll to position [588, 0]
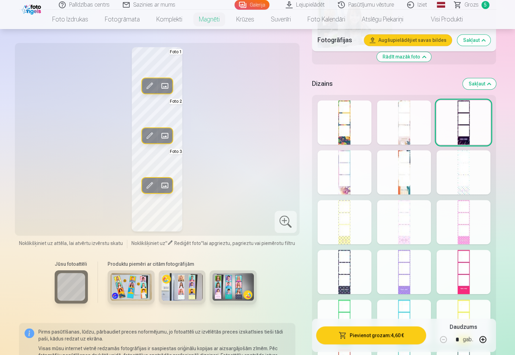
click at [354, 337] on button "Pievienot grozam : 4,60 €" at bounding box center [371, 336] width 110 height 18
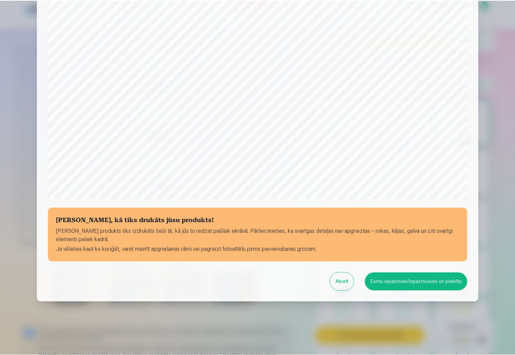
scroll to position [143, 0]
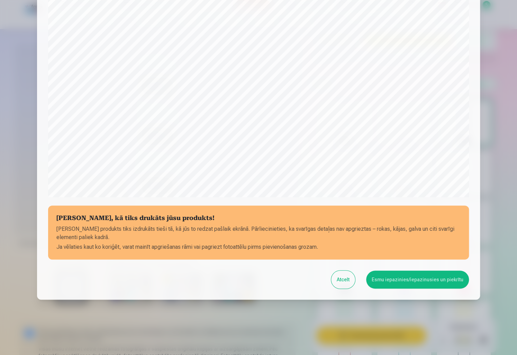
click at [405, 280] on button "Esmu iepazinies/iepazinusies un piekrītu" at bounding box center [417, 280] width 103 height 18
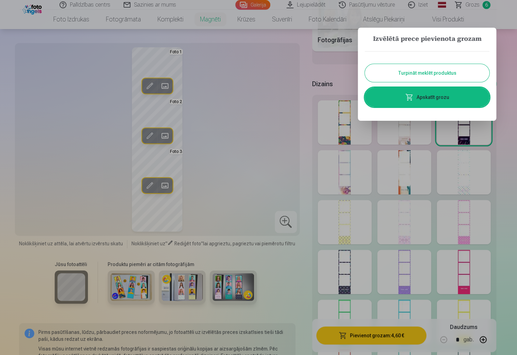
click at [408, 72] on button "Turpināt meklēt produktus" at bounding box center [427, 73] width 125 height 18
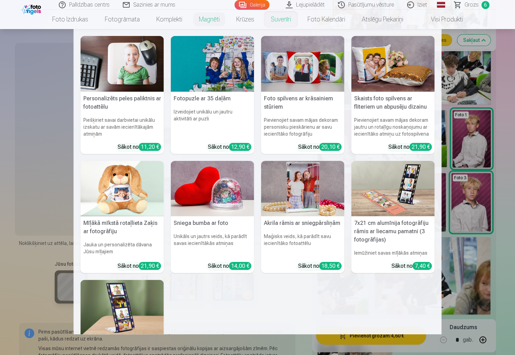
scroll to position [173, 0]
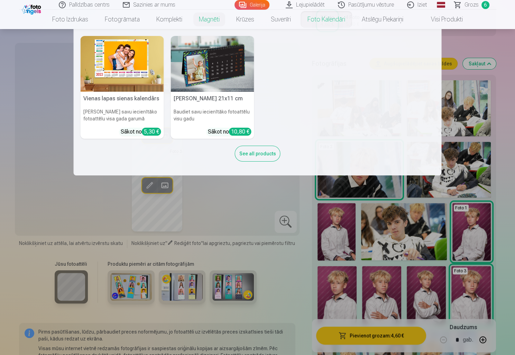
click at [321, 19] on link "Foto kalendāri" at bounding box center [326, 19] width 54 height 19
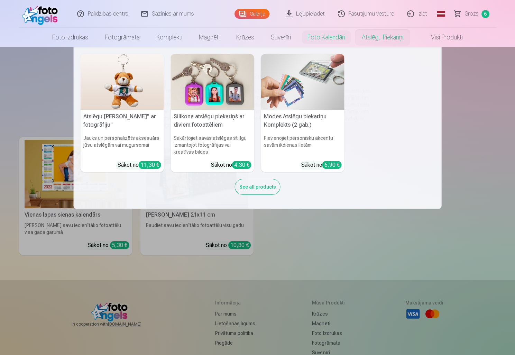
click at [378, 38] on link "Atslēgu piekariņi" at bounding box center [383, 37] width 58 height 19
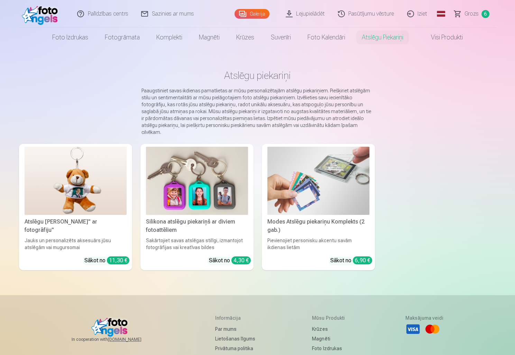
click at [330, 175] on img at bounding box center [319, 181] width 102 height 68
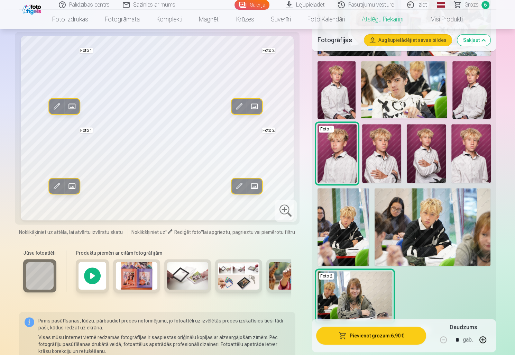
scroll to position [242, 0]
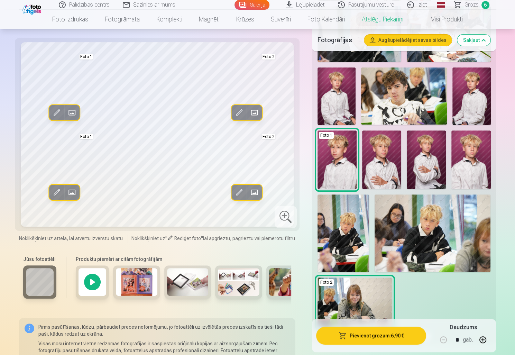
click at [425, 237] on img at bounding box center [433, 233] width 116 height 78
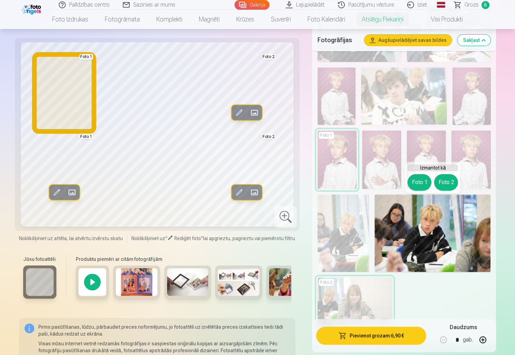
click at [423, 180] on button "Foto 1" at bounding box center [420, 182] width 24 height 17
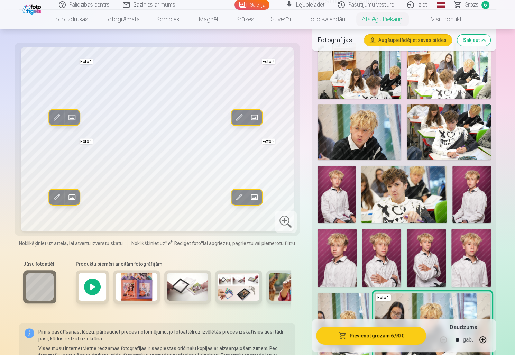
scroll to position [173, 0]
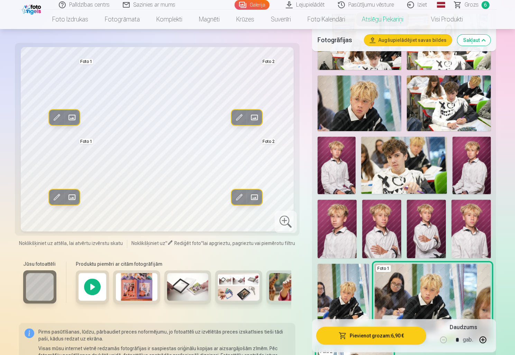
click at [470, 170] on img at bounding box center [472, 165] width 38 height 57
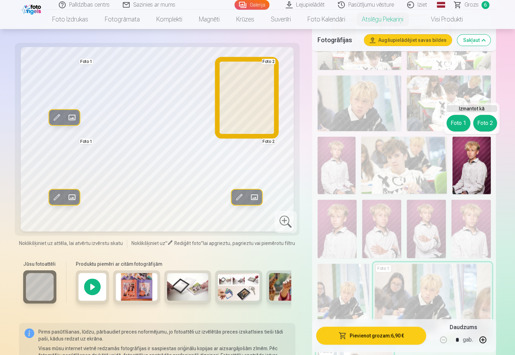
click at [484, 126] on button "Foto 2" at bounding box center [485, 123] width 24 height 17
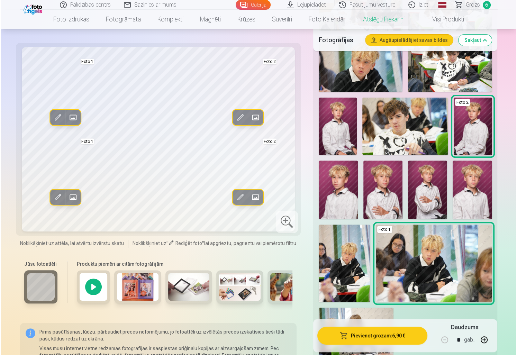
scroll to position [311, 0]
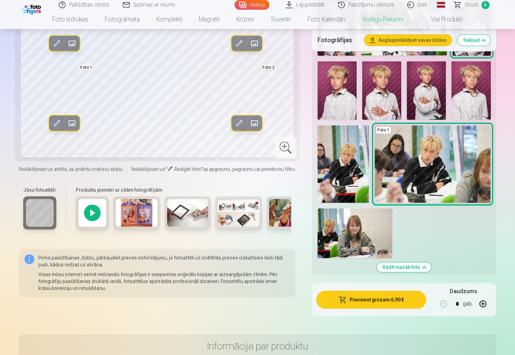
click at [386, 303] on button "Pievienot grozam : 6,90 €" at bounding box center [371, 300] width 110 height 18
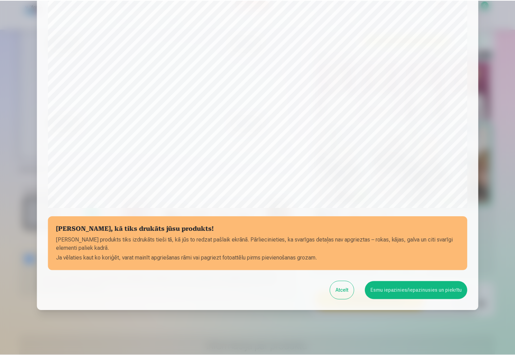
scroll to position [143, 0]
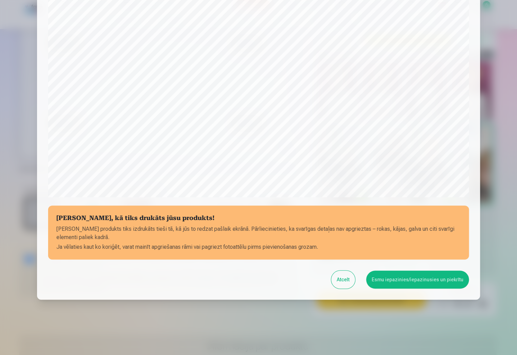
click at [407, 279] on button "Esmu iepazinies/iepazinusies un piekrītu" at bounding box center [417, 280] width 103 height 18
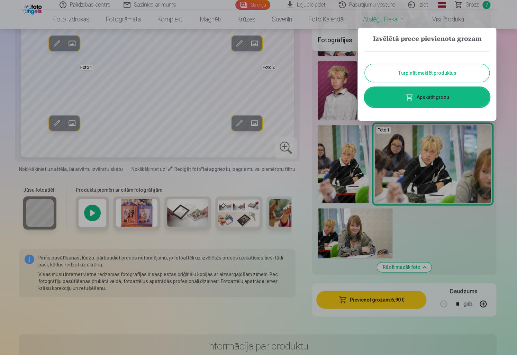
click at [247, 207] on div at bounding box center [258, 177] width 517 height 355
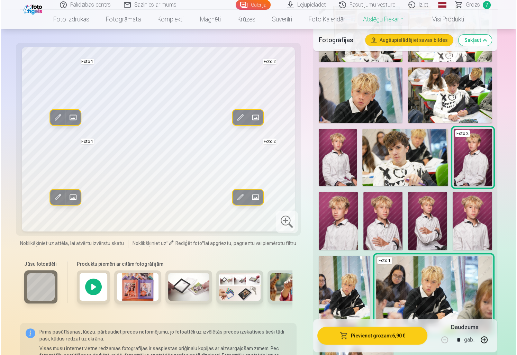
scroll to position [173, 0]
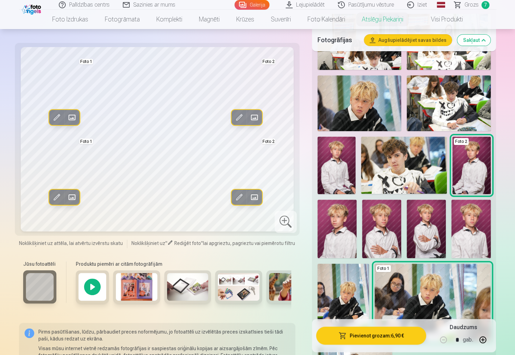
click at [341, 230] on img at bounding box center [337, 229] width 39 height 59
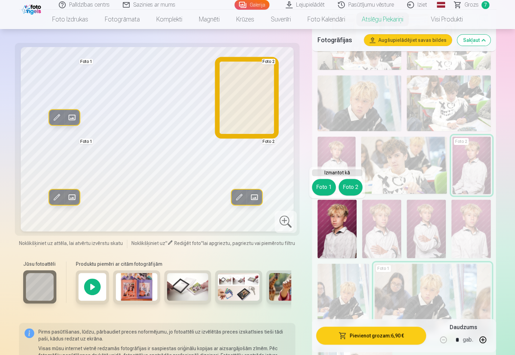
click at [349, 186] on button "Foto 2" at bounding box center [351, 187] width 24 height 17
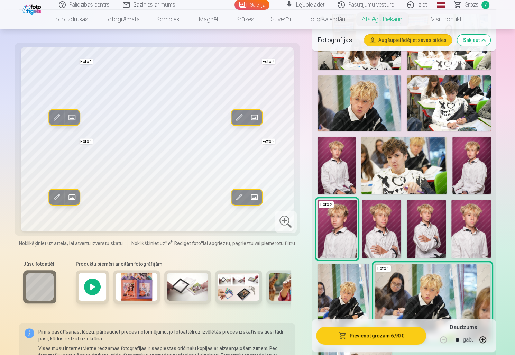
click at [372, 336] on button "Pievienot grozam : 6,90 €" at bounding box center [371, 336] width 110 height 18
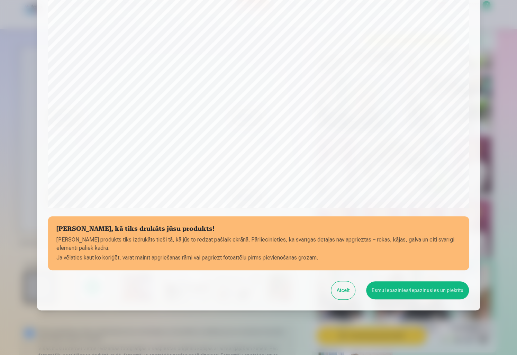
scroll to position [143, 0]
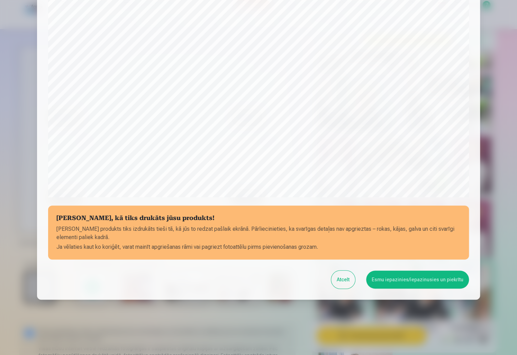
click at [398, 278] on button "Esmu iepazinies/iepazinusies un piekrītu" at bounding box center [417, 280] width 103 height 18
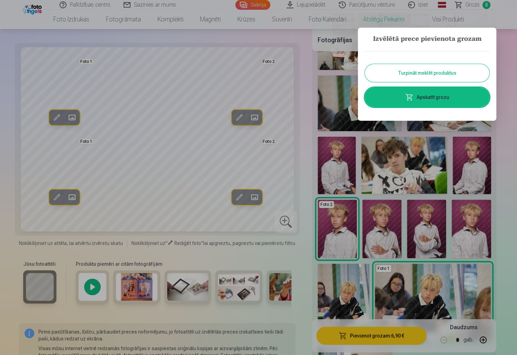
click at [427, 96] on link "Apskatīt grozu" at bounding box center [427, 97] width 125 height 19
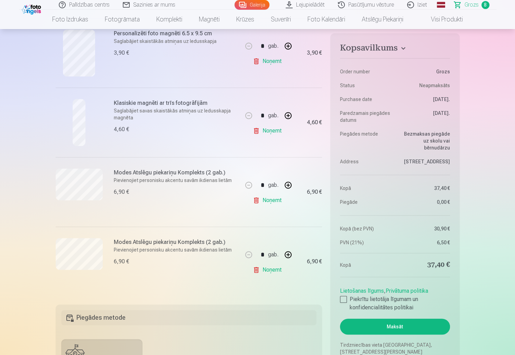
scroll to position [484, 0]
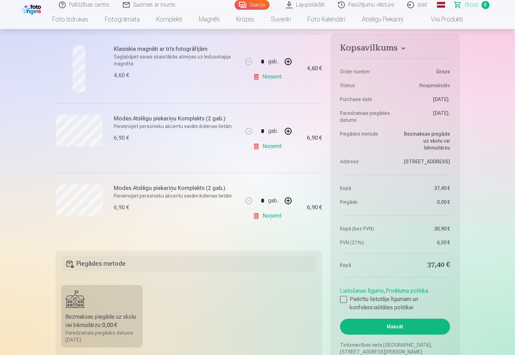
click at [256, 144] on link "Noņemt" at bounding box center [268, 146] width 31 height 14
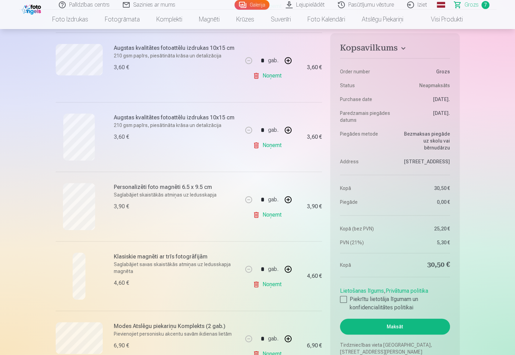
scroll to position [173, 0]
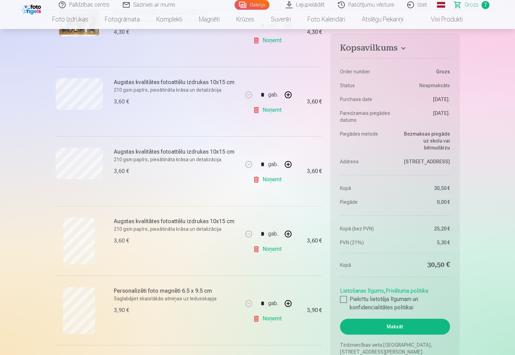
click at [255, 246] on link "Noņemt" at bounding box center [268, 249] width 31 height 14
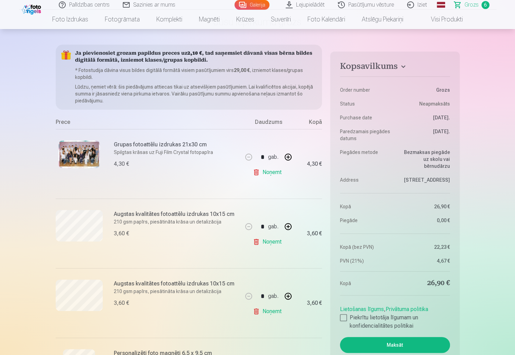
scroll to position [35, 0]
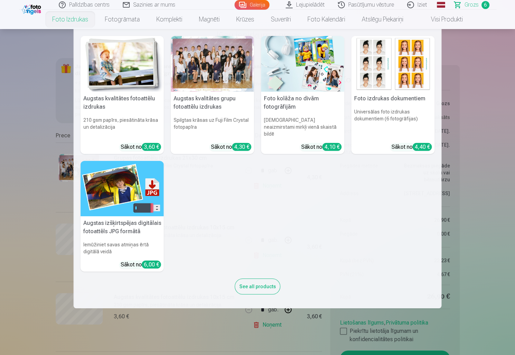
click at [81, 18] on link "Foto izdrukas" at bounding box center [70, 19] width 53 height 19
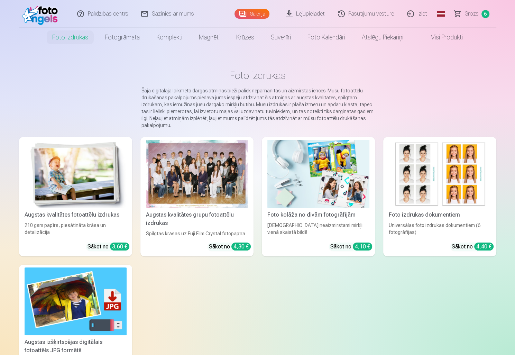
click at [93, 172] on img at bounding box center [76, 174] width 102 height 68
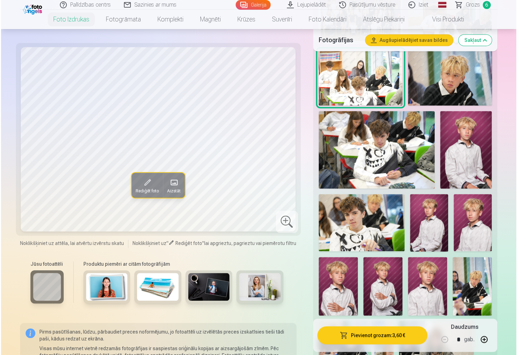
scroll to position [311, 0]
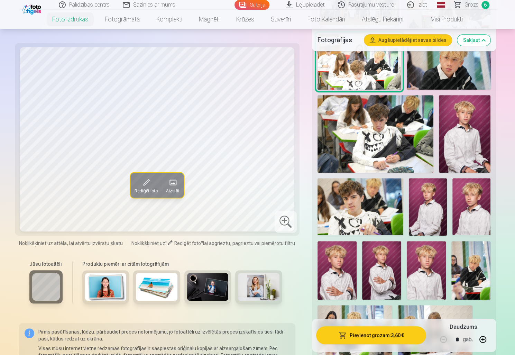
click at [478, 196] on img at bounding box center [472, 206] width 38 height 57
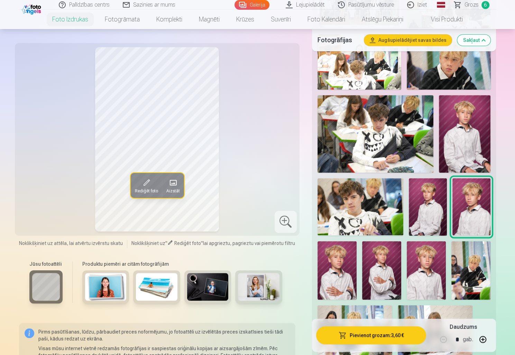
click at [369, 334] on button "Pievienot grozam : 3,60 €" at bounding box center [371, 336] width 110 height 18
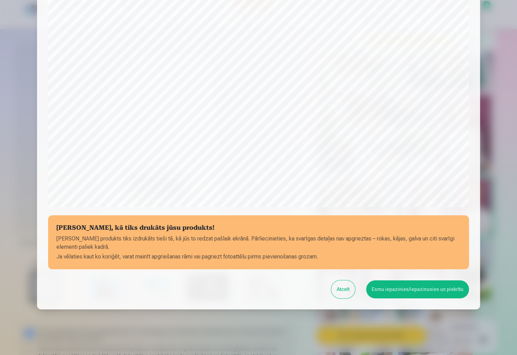
scroll to position [143, 0]
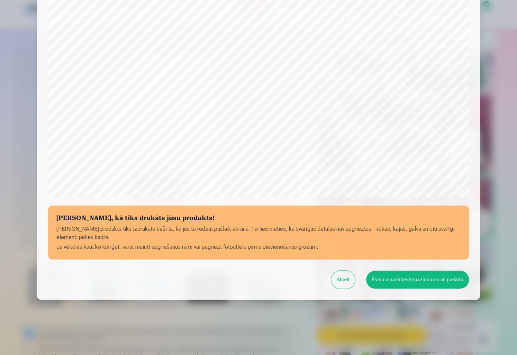
click at [389, 276] on button "Esmu iepazinies/iepazinusies un piekrītu" at bounding box center [417, 280] width 103 height 18
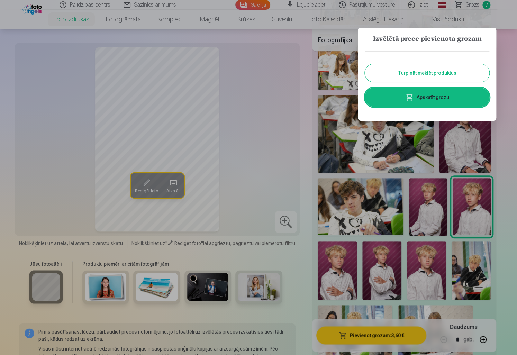
click at [419, 97] on link "Apskatīt grozu" at bounding box center [427, 97] width 125 height 19
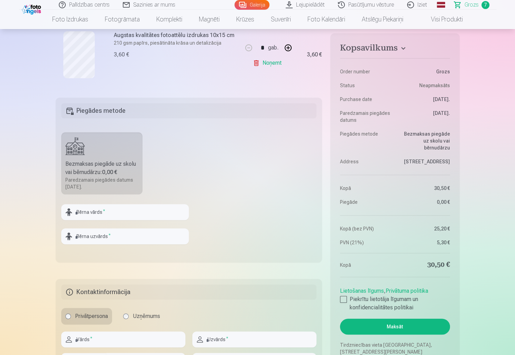
scroll to position [623, 0]
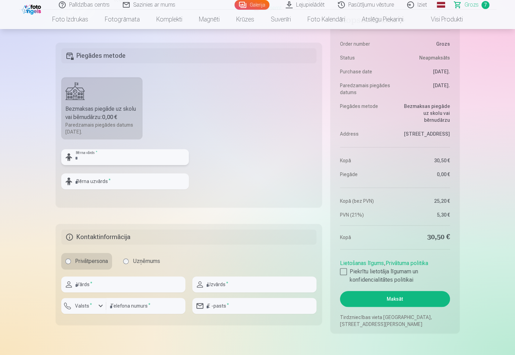
click at [146, 151] on input "text" at bounding box center [125, 157] width 128 height 16
type input "*******"
click at [120, 176] on input "text" at bounding box center [125, 181] width 128 height 16
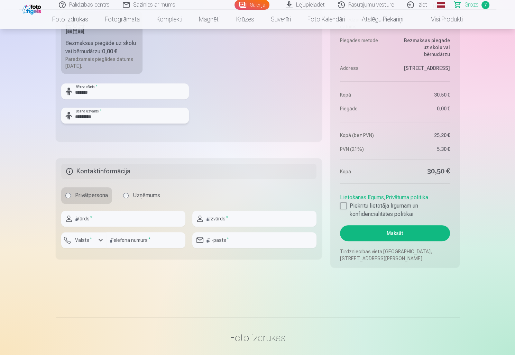
scroll to position [692, 0]
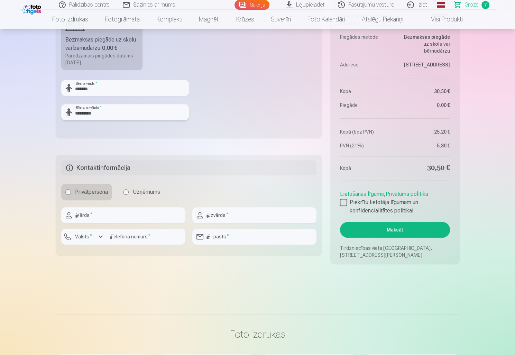
type input "*********"
click at [123, 216] on input "text" at bounding box center [123, 215] width 124 height 16
type input "****"
type input "**********"
type input "********"
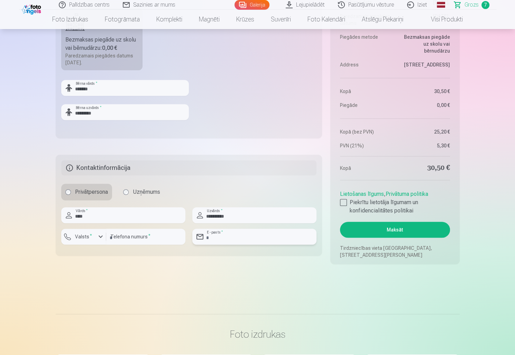
click at [234, 236] on input "email" at bounding box center [254, 237] width 124 height 16
type input "**********"
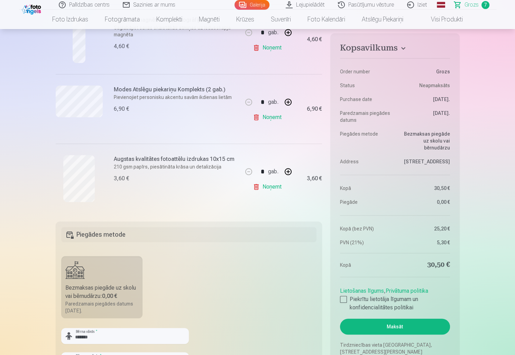
scroll to position [450, 0]
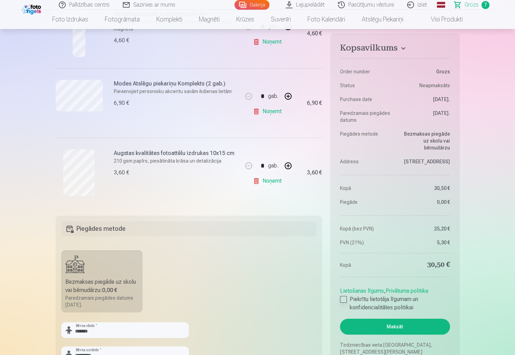
click at [347, 299] on label "Piekrītu lietotāja līgumam un konfidencialitātes politikai" at bounding box center [395, 303] width 110 height 17
click at [377, 319] on button "Maksāt" at bounding box center [395, 327] width 110 height 16
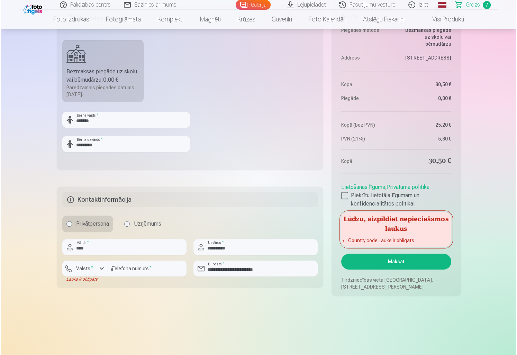
scroll to position [727, 0]
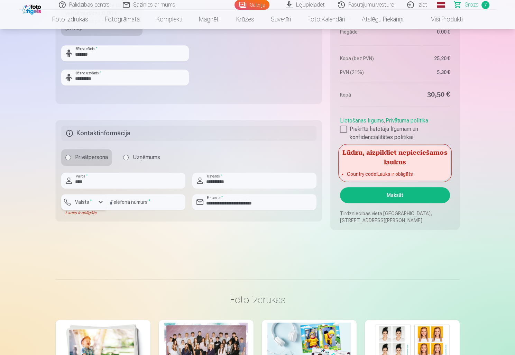
click at [96, 200] on button "Valsts *" at bounding box center [83, 202] width 45 height 16
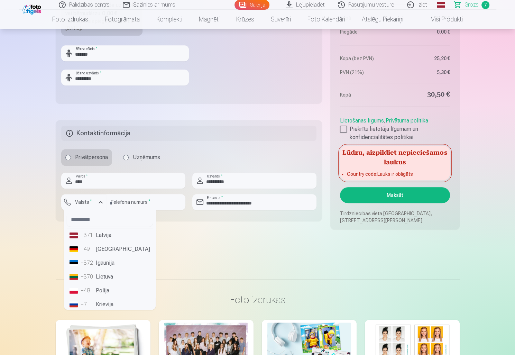
click at [96, 236] on li "+371 Latvija" at bounding box center [110, 235] width 86 height 14
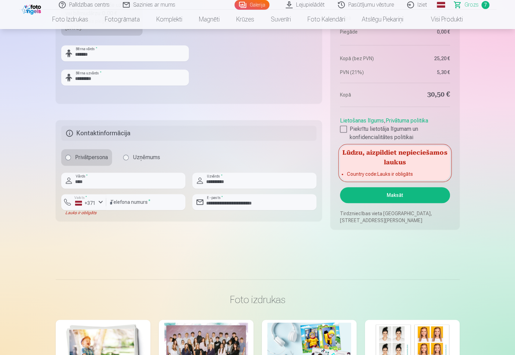
click at [410, 193] on button "Maksāt" at bounding box center [395, 195] width 110 height 16
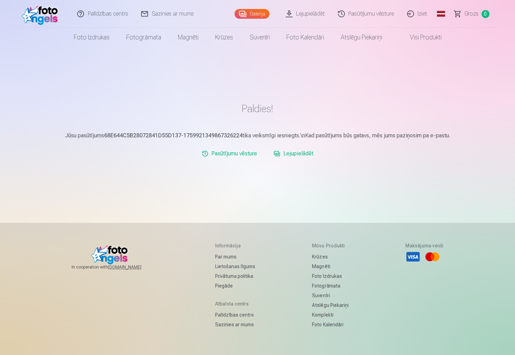
click at [306, 14] on link "Lejupielādēt" at bounding box center [306, 14] width 52 height 28
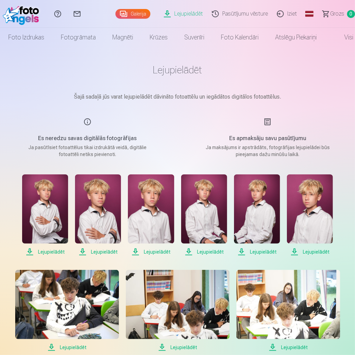
click at [59, 253] on span "Lejupielādēt" at bounding box center [45, 252] width 46 height 8
click at [99, 252] on span "Lejupielādēt" at bounding box center [98, 252] width 46 height 8
click at [152, 252] on span "Lejupielādēt" at bounding box center [151, 252] width 46 height 8
click at [206, 251] on span "Lejupielādēt" at bounding box center [204, 252] width 46 height 8
click at [256, 253] on span "Lejupielādēt" at bounding box center [257, 252] width 46 height 8
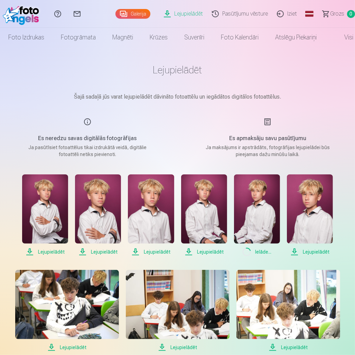
click at [313, 251] on span "Lejupielādēt" at bounding box center [310, 252] width 46 height 8
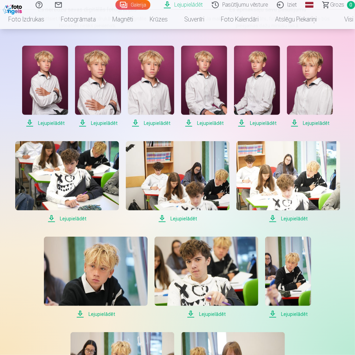
scroll to position [138, 0]
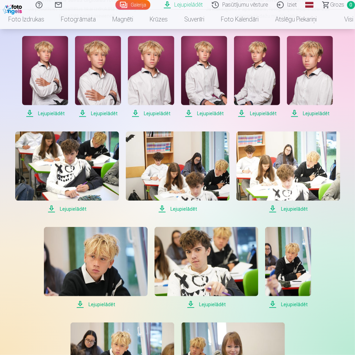
click at [186, 209] on span "Lejupielādēt" at bounding box center [178, 209] width 104 height 8
click at [296, 210] on span "Lejupielādēt" at bounding box center [289, 209] width 104 height 8
click at [298, 307] on span "Lejupielādēt" at bounding box center [288, 304] width 46 height 8
click at [105, 304] on span "Lejupielādēt" at bounding box center [96, 304] width 104 height 8
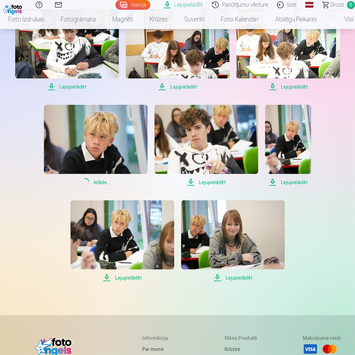
scroll to position [311, 0]
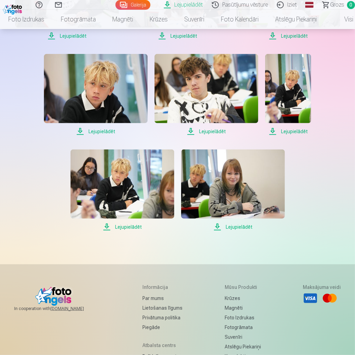
click at [126, 227] on span "Lejupielādēt" at bounding box center [123, 227] width 104 height 8
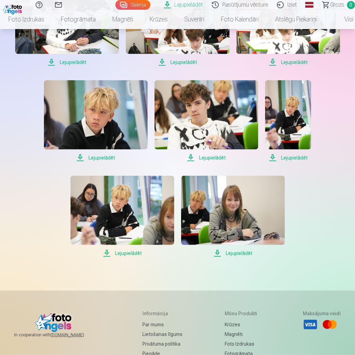
scroll to position [411, 0]
